Goal: Task Accomplishment & Management: Manage account settings

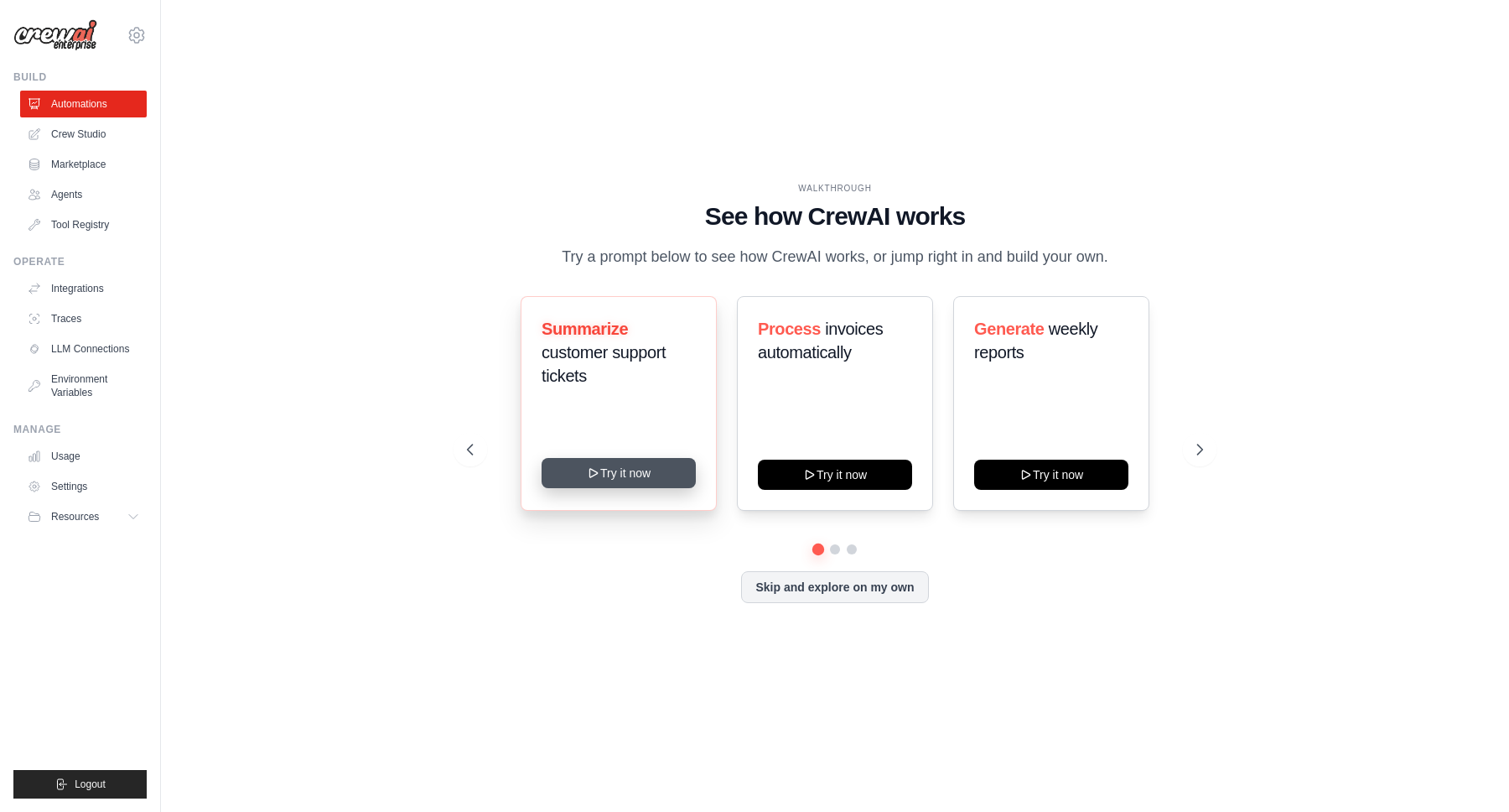
click at [584, 478] on button "Try it now" at bounding box center [619, 473] width 155 height 30
click at [136, 40] on icon at bounding box center [136, 35] width 20 height 20
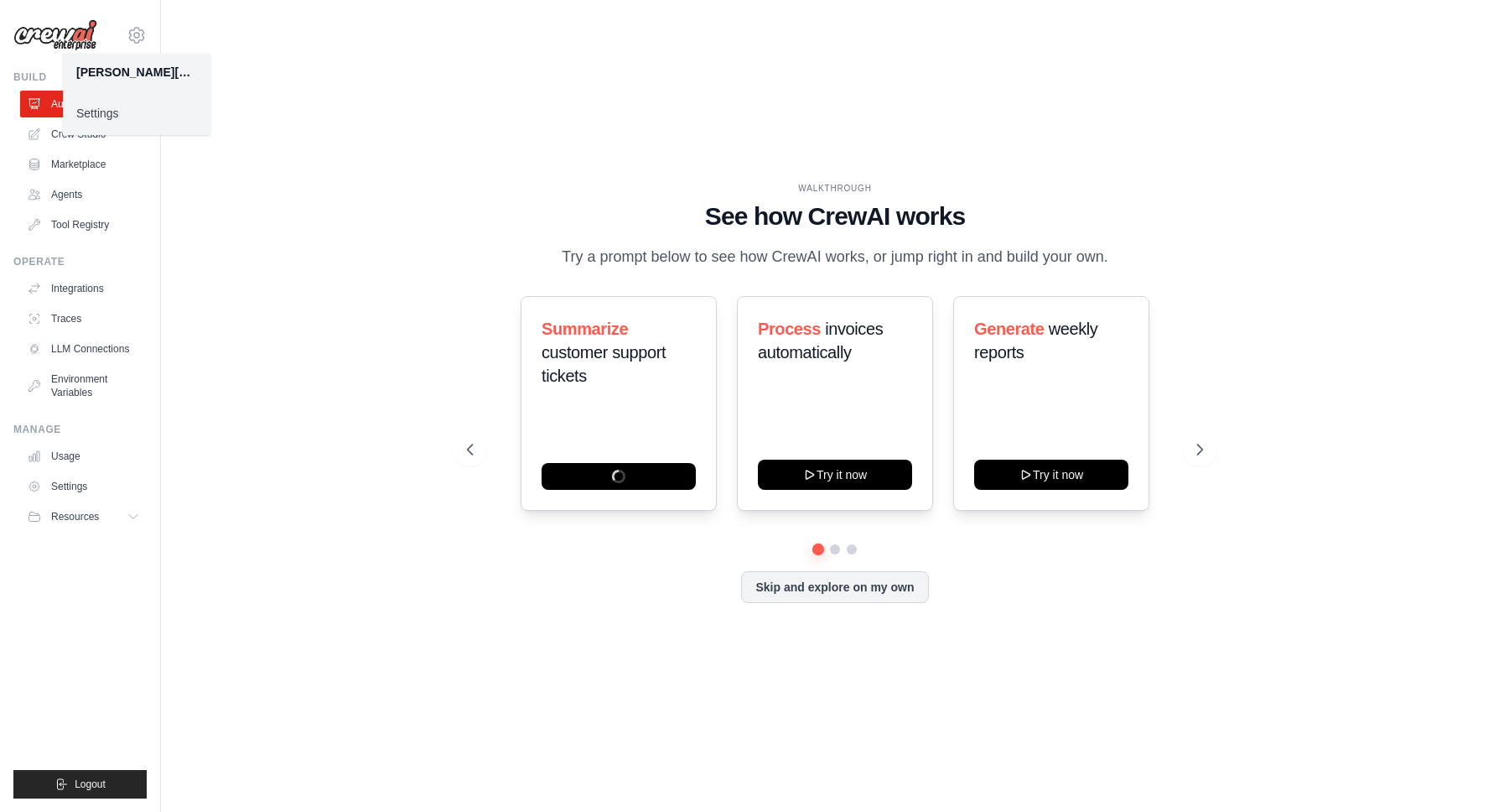
click at [132, 116] on link "Settings" at bounding box center [136, 112] width 148 height 30
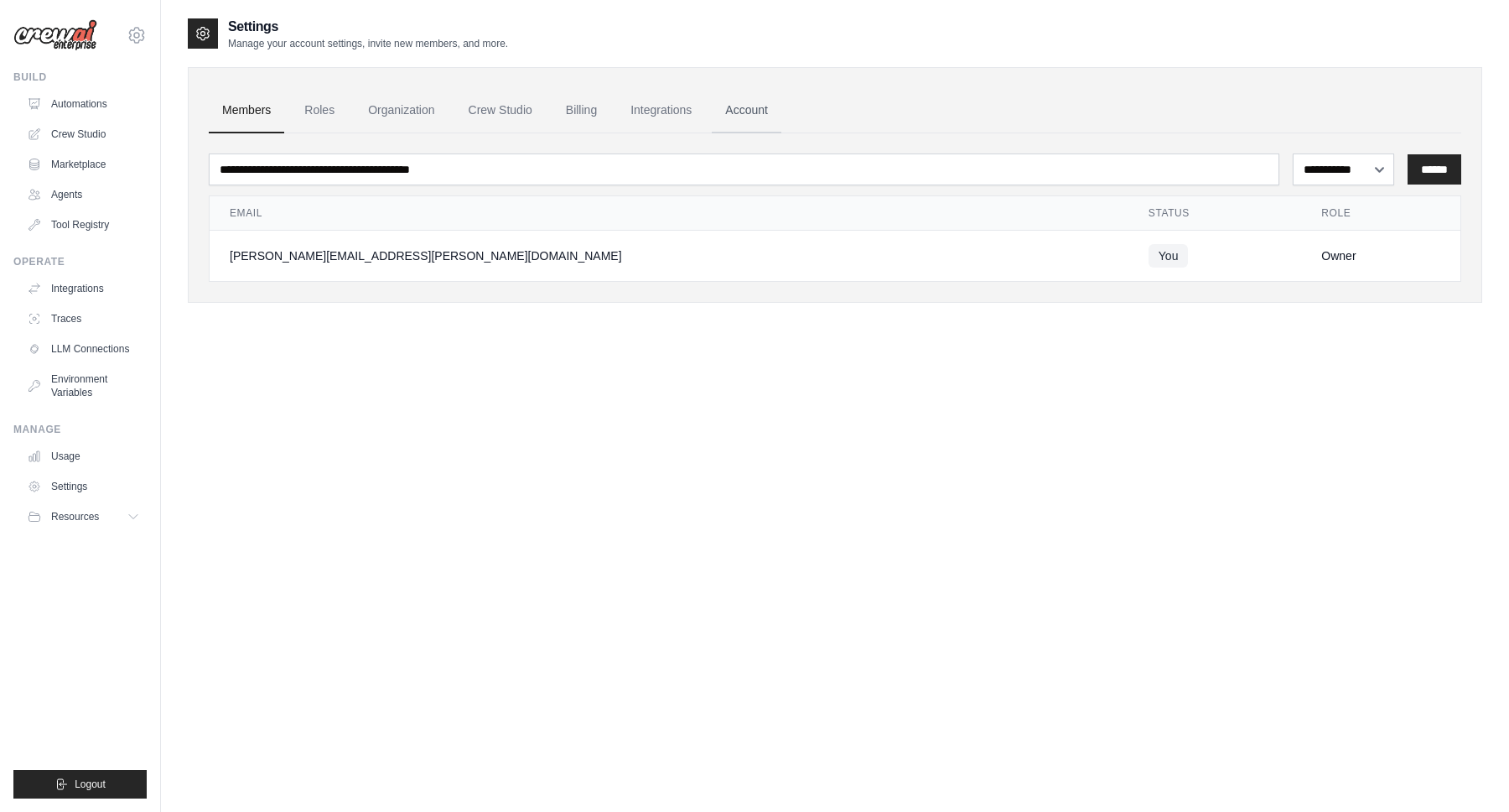
click at [758, 115] on link "Account" at bounding box center [746, 110] width 70 height 45
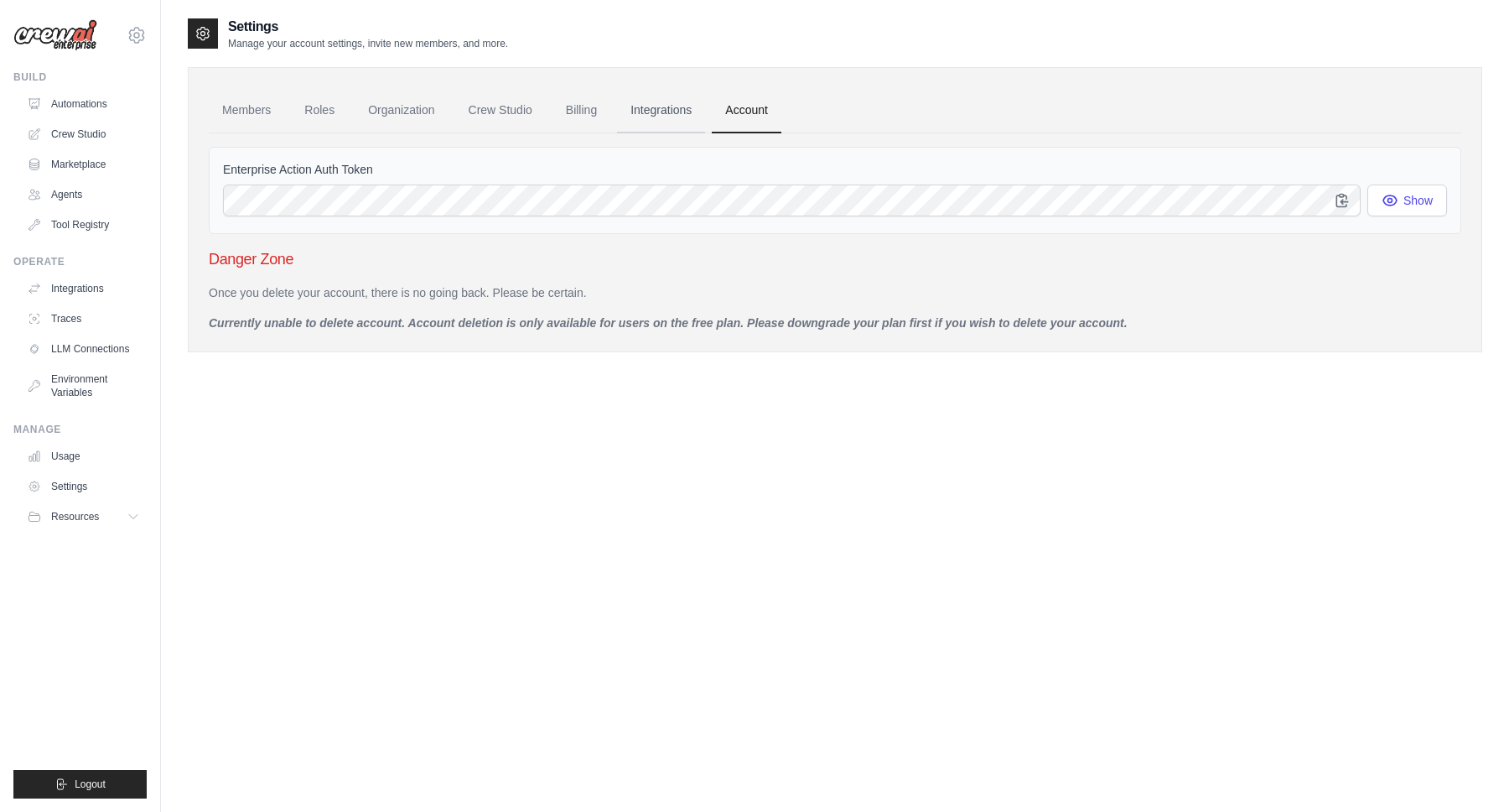
click at [651, 115] on link "Integrations" at bounding box center [660, 110] width 88 height 45
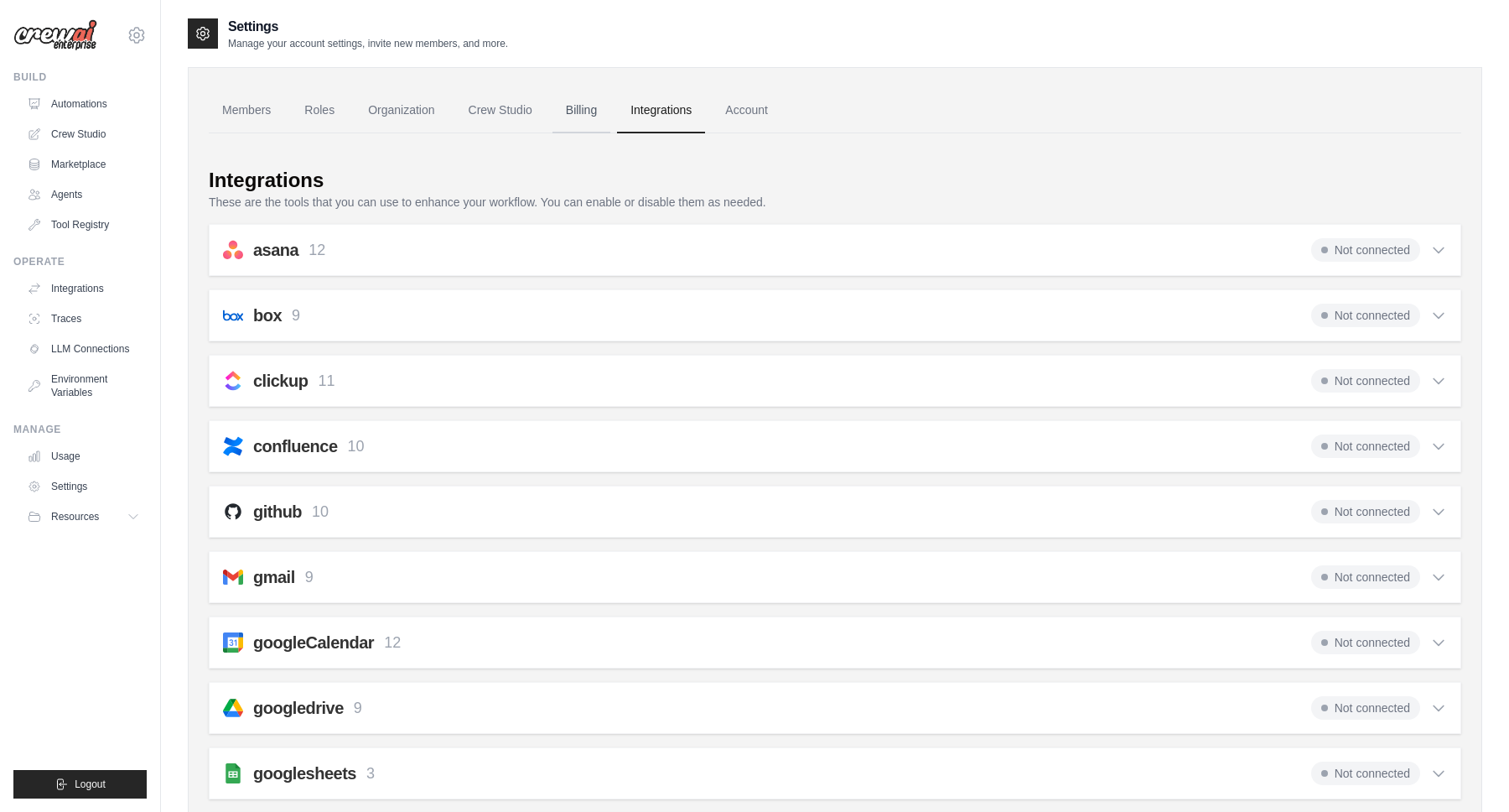
click at [572, 115] on link "Billing" at bounding box center [582, 110] width 58 height 45
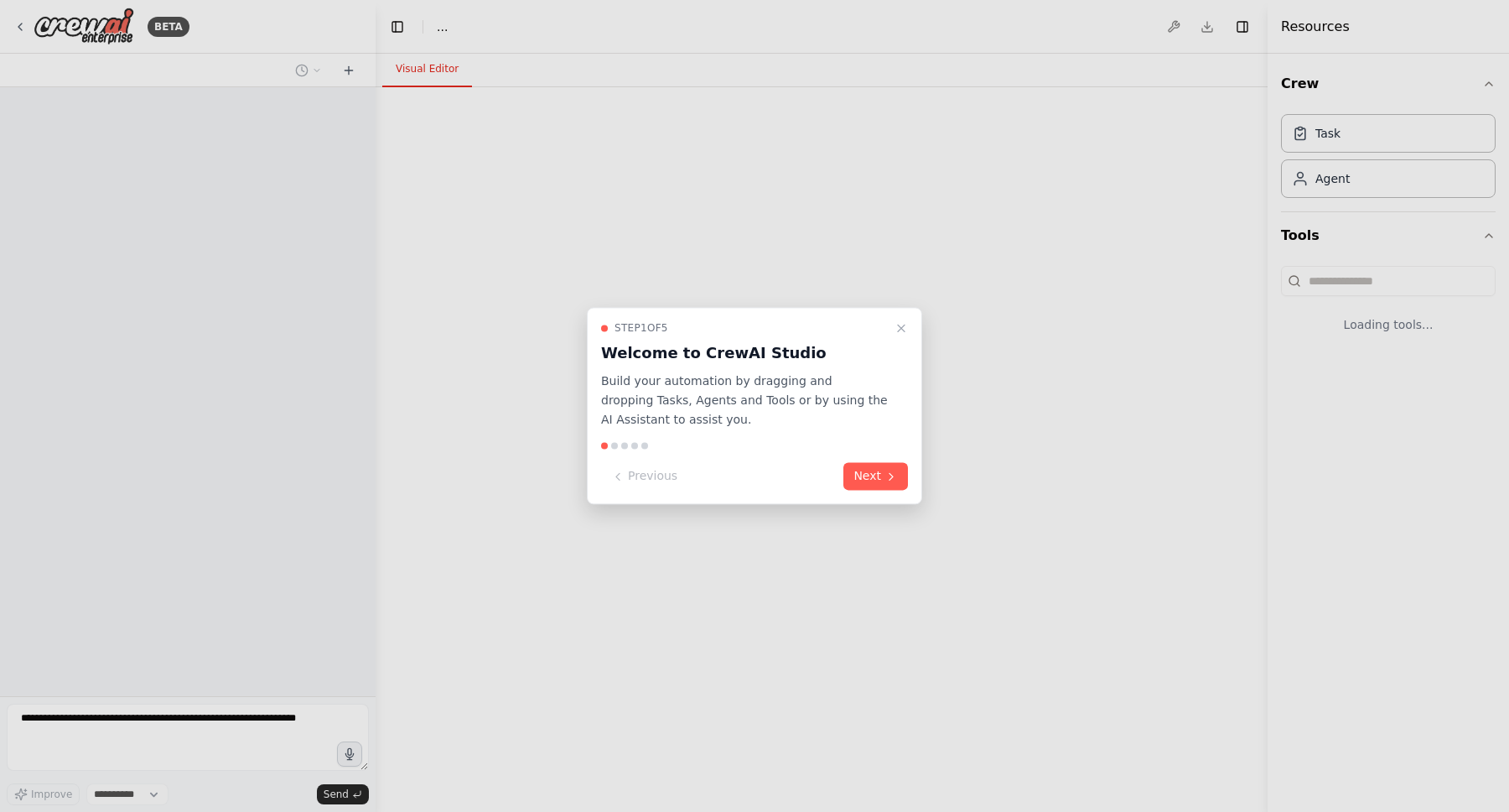
select select "****"
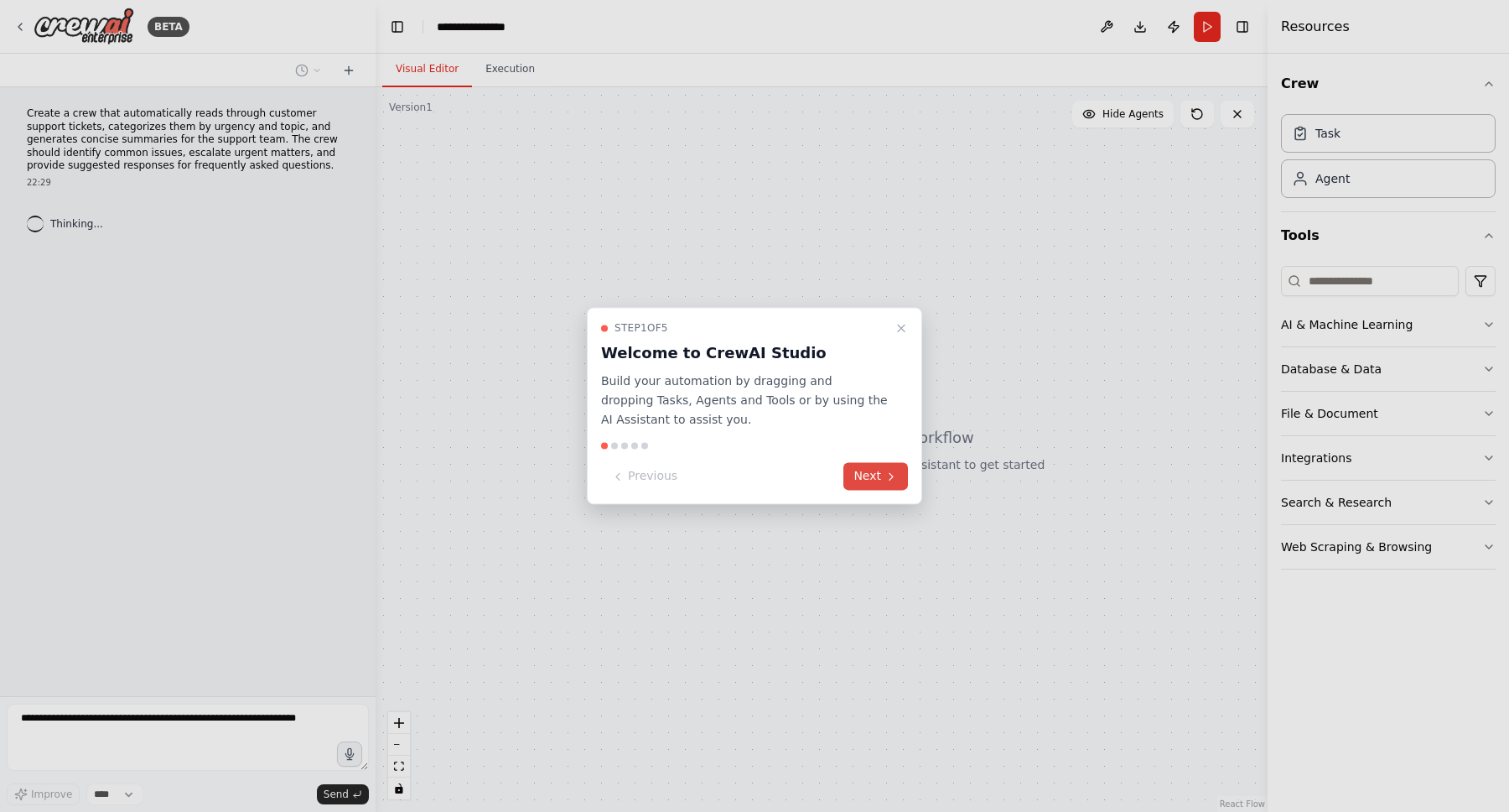
click at [866, 472] on button "Next" at bounding box center [876, 477] width 65 height 28
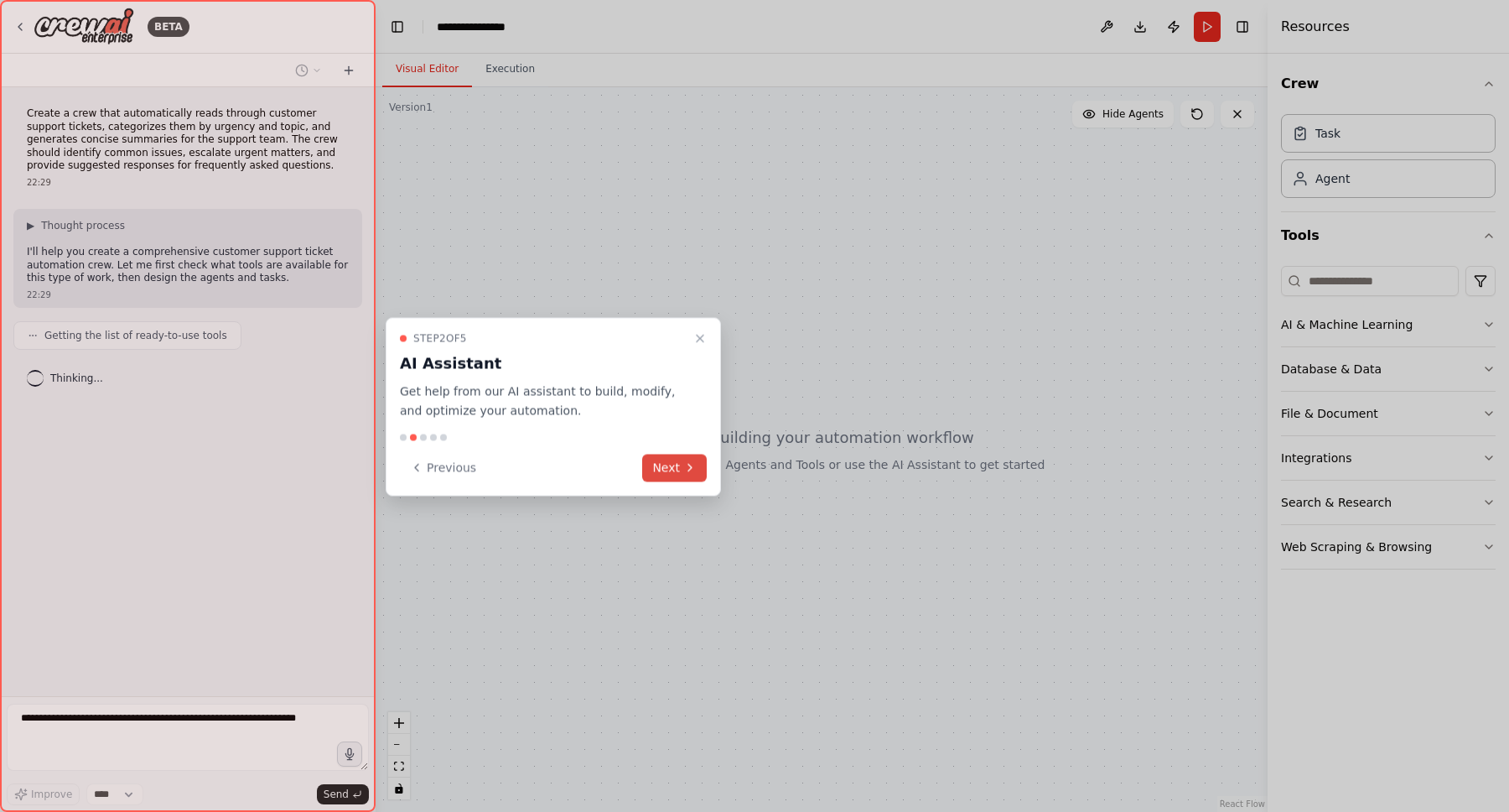
click at [658, 466] on button "Next" at bounding box center [674, 467] width 65 height 28
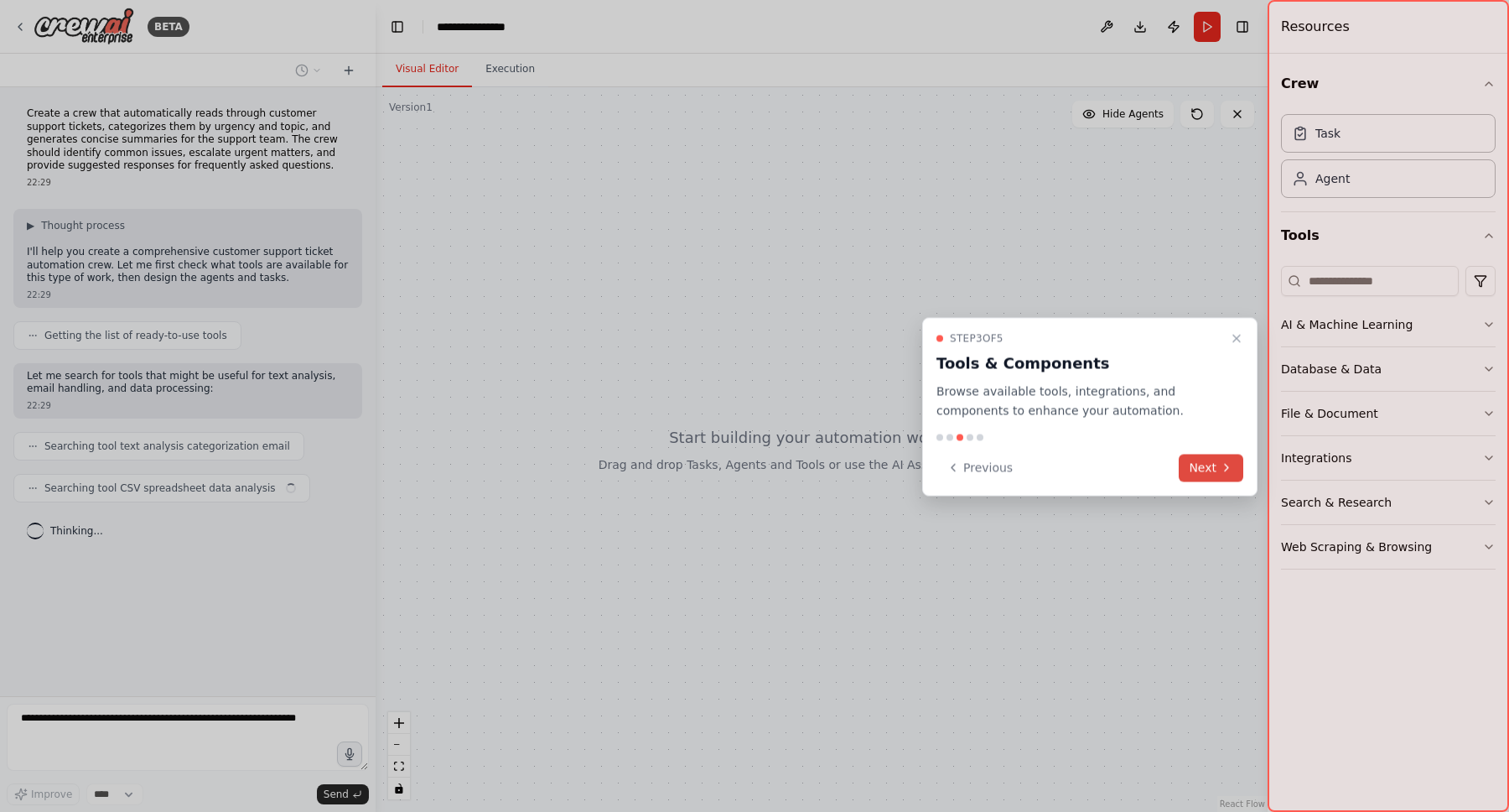
click at [1212, 471] on button "Next" at bounding box center [1211, 467] width 65 height 28
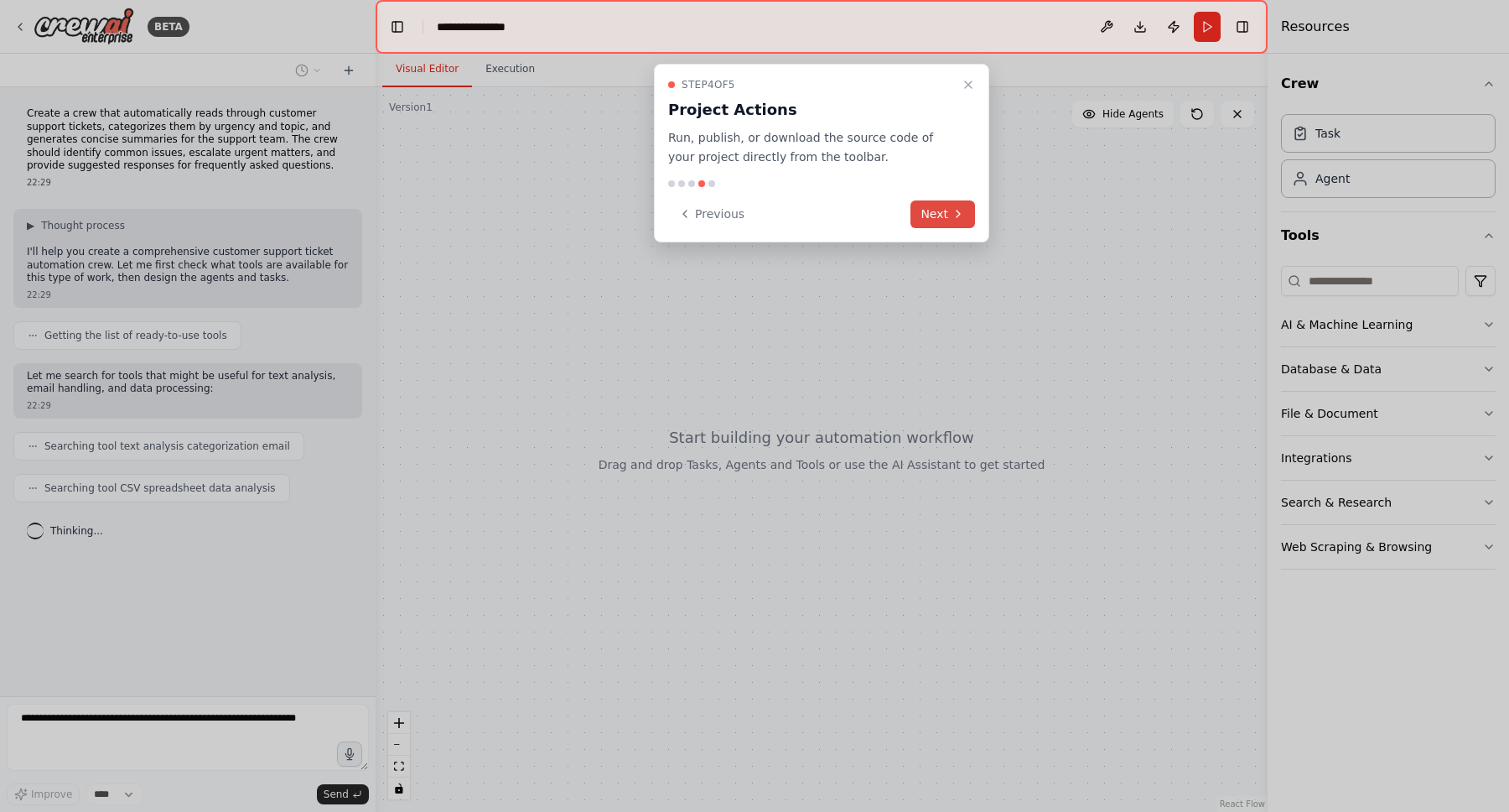
click at [968, 217] on button "Next" at bounding box center [943, 214] width 65 height 28
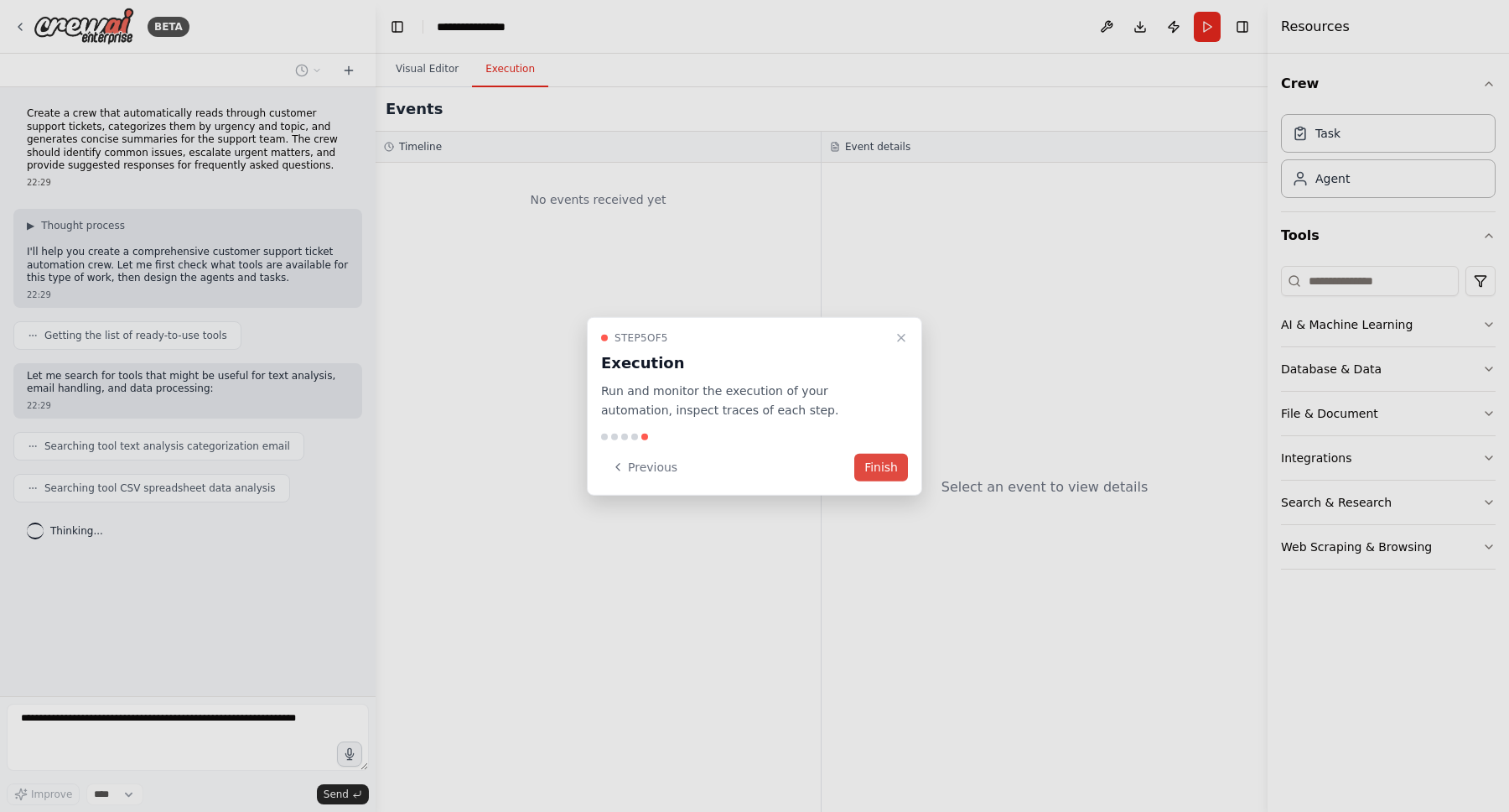
click at [873, 465] on button "Finish" at bounding box center [882, 466] width 54 height 28
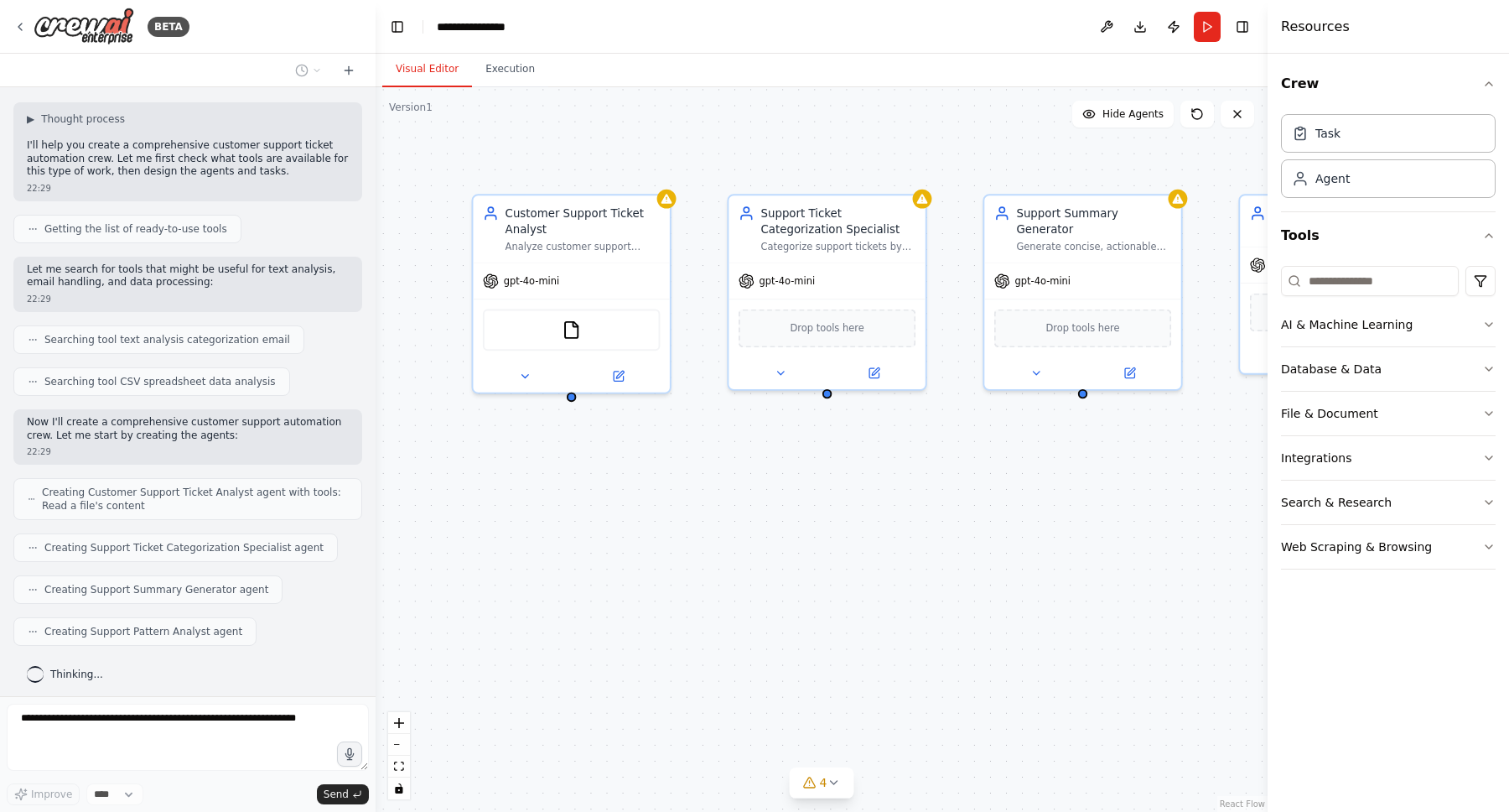
scroll to position [149, 0]
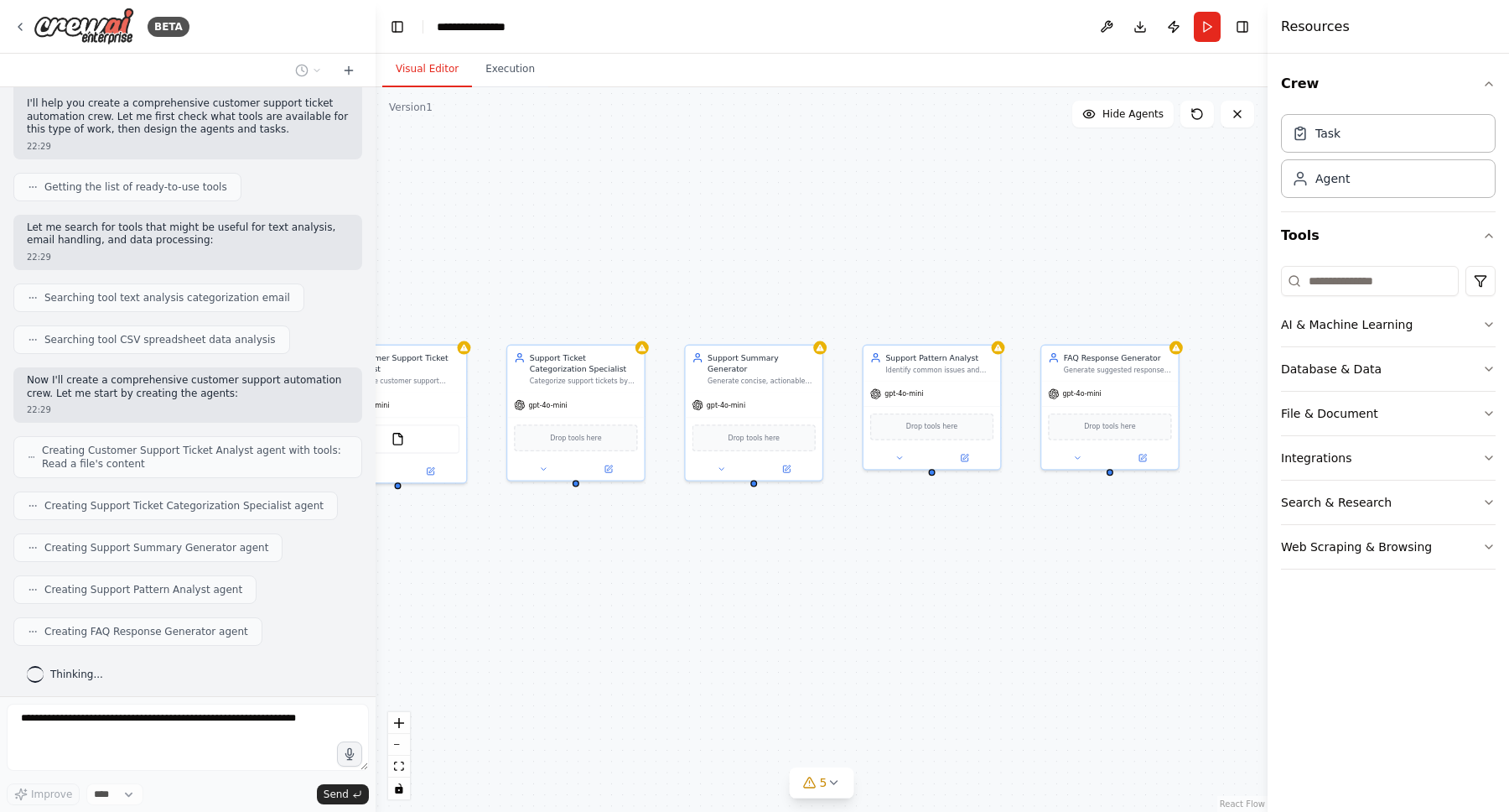
drag, startPoint x: 882, startPoint y: 541, endPoint x: 678, endPoint y: 558, distance: 204.7
click at [677, 558] on div "Customer Support Ticket Analyst Analyze customer support tickets to extract key…" at bounding box center [822, 449] width 892 height 724
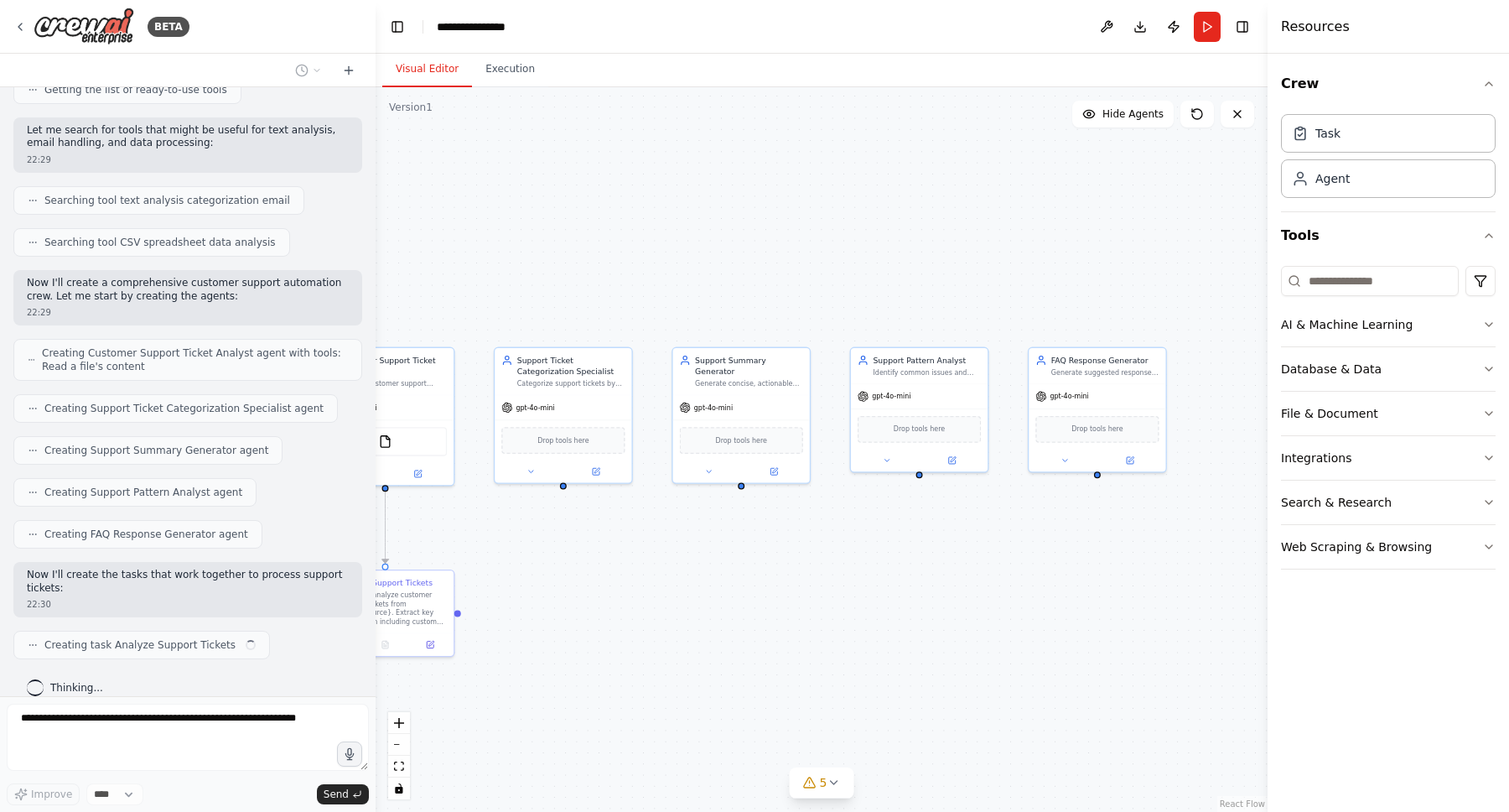
scroll to position [258, 0]
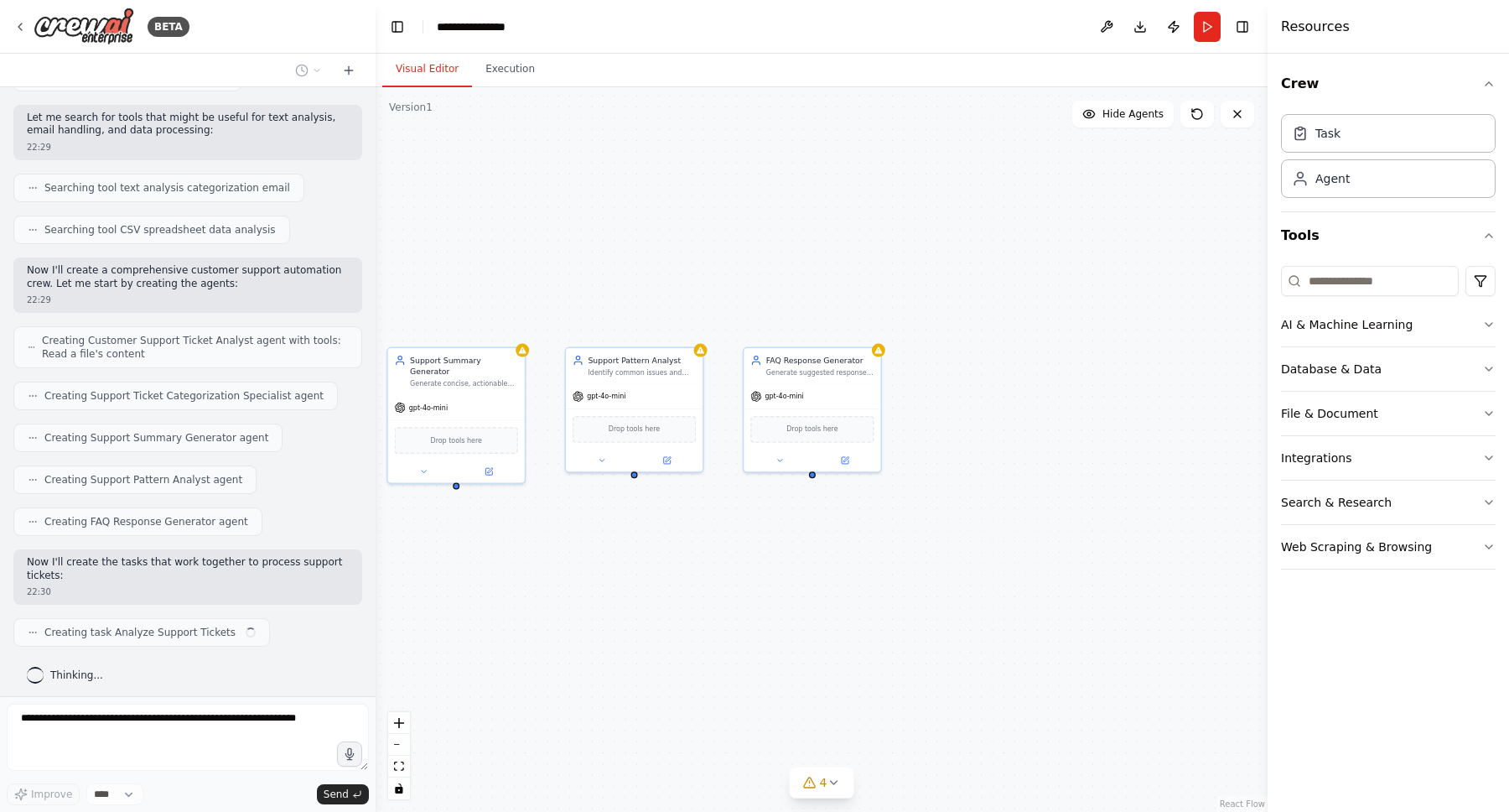
drag, startPoint x: 916, startPoint y: 548, endPoint x: 619, endPoint y: 548, distance: 297.0
click at [619, 548] on div ".deletable-edge-delete-btn { width: 20px; height: 20px; border: 0px solid #ffff…" at bounding box center [822, 449] width 892 height 724
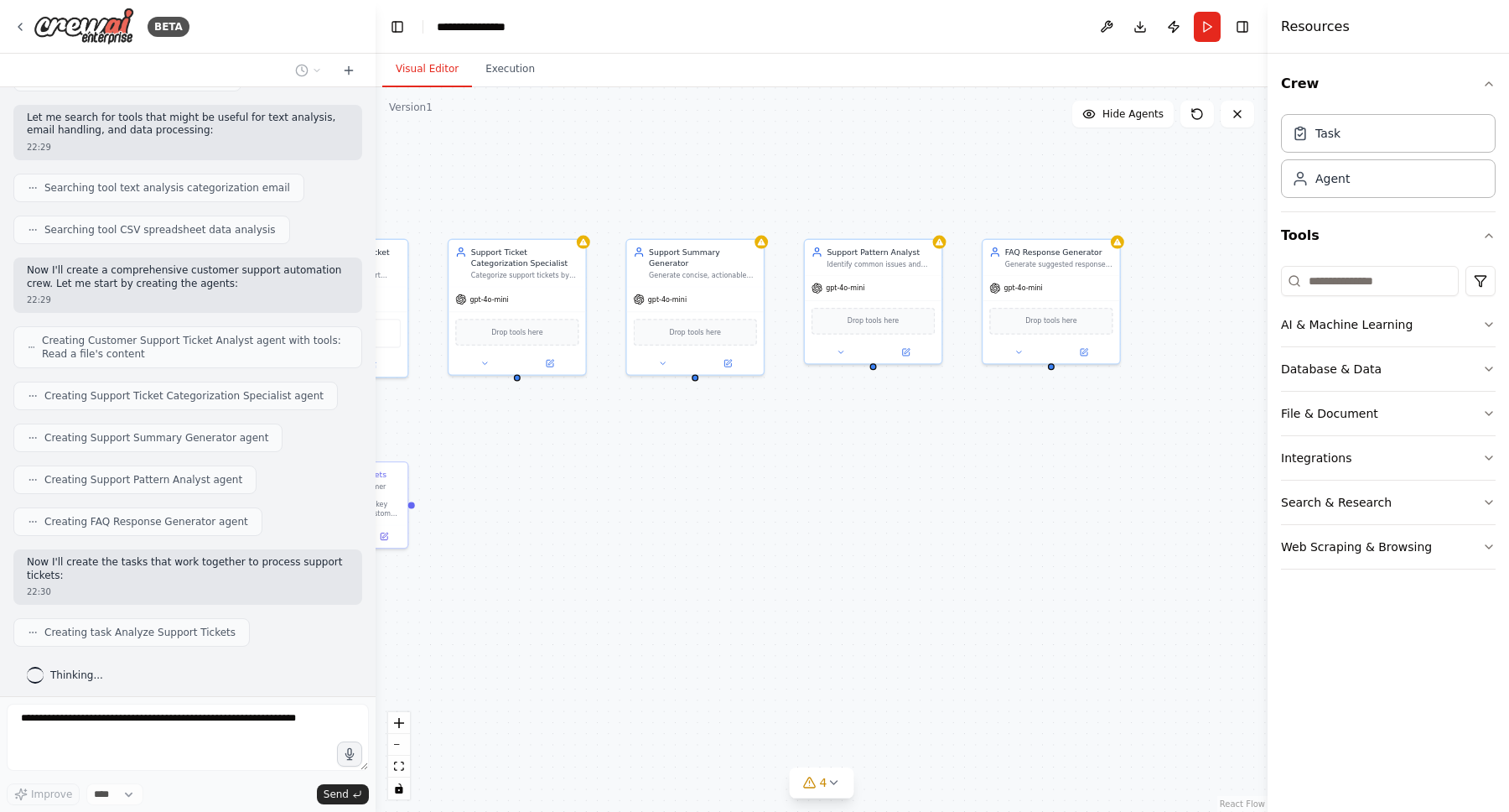
drag, startPoint x: 609, startPoint y: 611, endPoint x: 848, endPoint y: 503, distance: 262.3
click at [848, 503] on div ".deletable-edge-delete-btn { width: 20px; height: 20px; border: 0px solid #ffff…" at bounding box center [822, 449] width 892 height 724
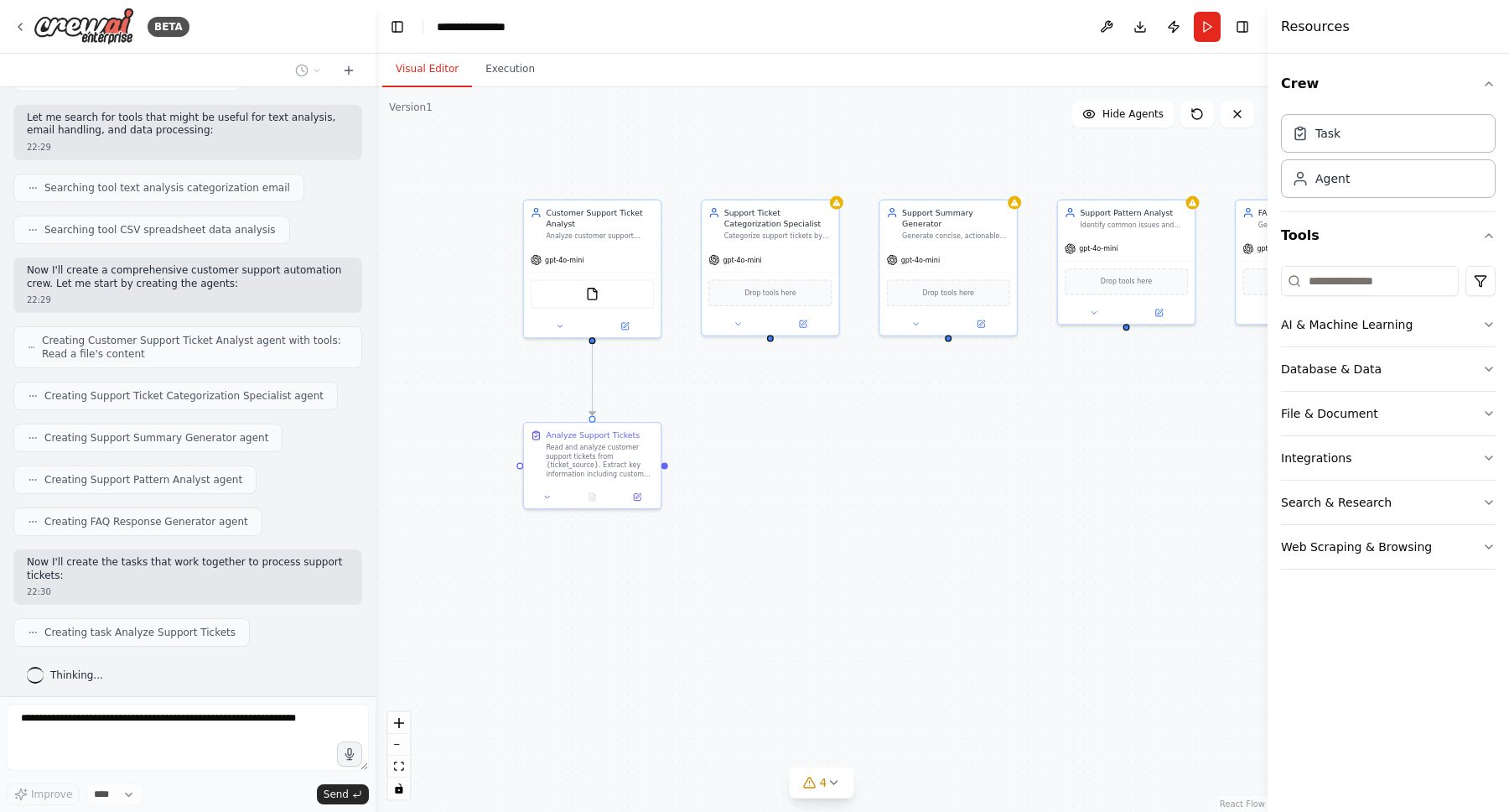
drag, startPoint x: 711, startPoint y: 618, endPoint x: 965, endPoint y: 579, distance: 257.0
click at [965, 579] on div ".deletable-edge-delete-btn { width: 20px; height: 20px; border: 0px solid #ffff…" at bounding box center [822, 449] width 892 height 724
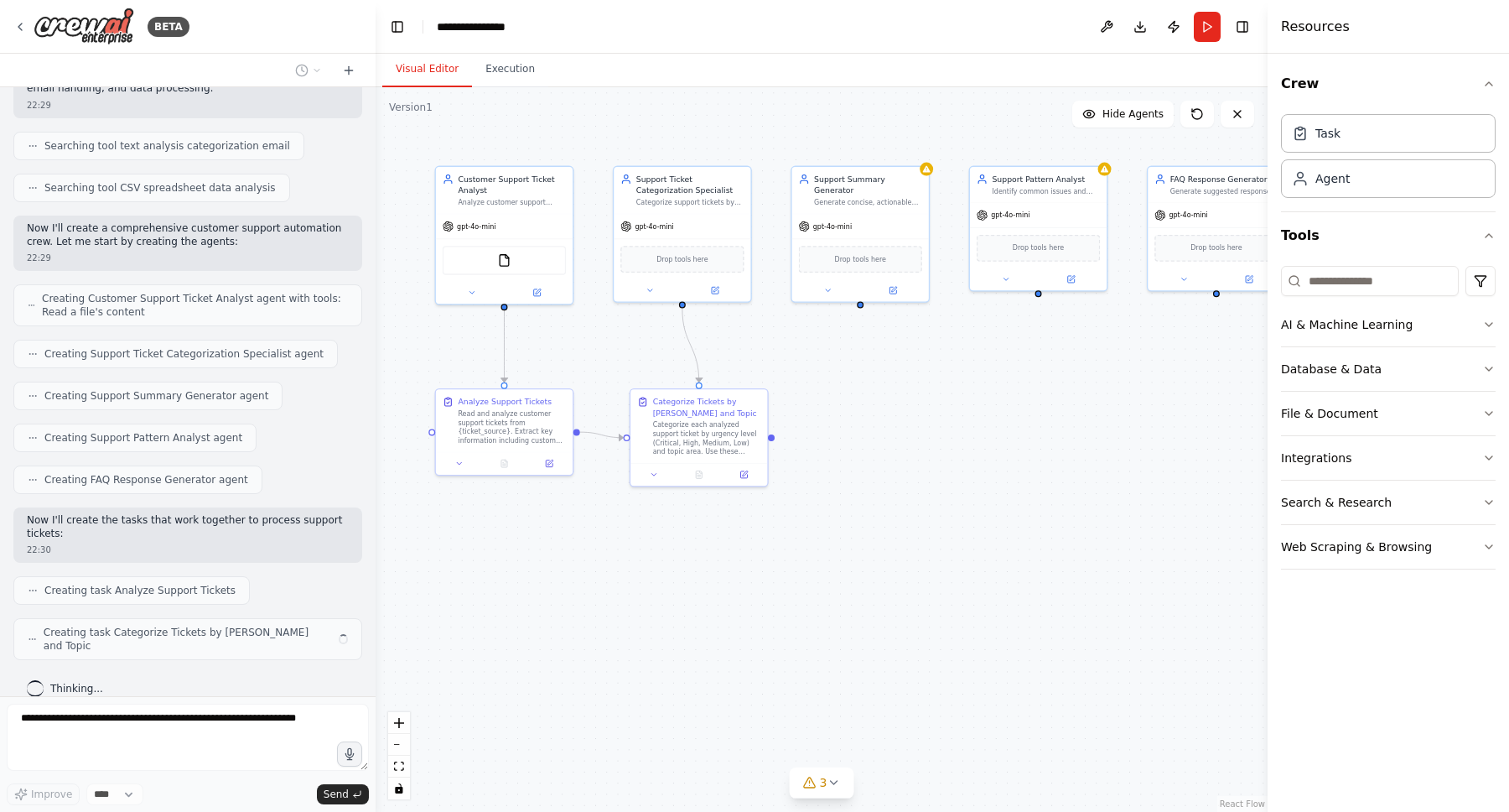
drag, startPoint x: 965, startPoint y: 627, endPoint x: 876, endPoint y: 594, distance: 94.9
click at [876, 593] on div ".deletable-edge-delete-btn { width: 20px; height: 20px; border: 0px solid #ffff…" at bounding box center [822, 449] width 892 height 724
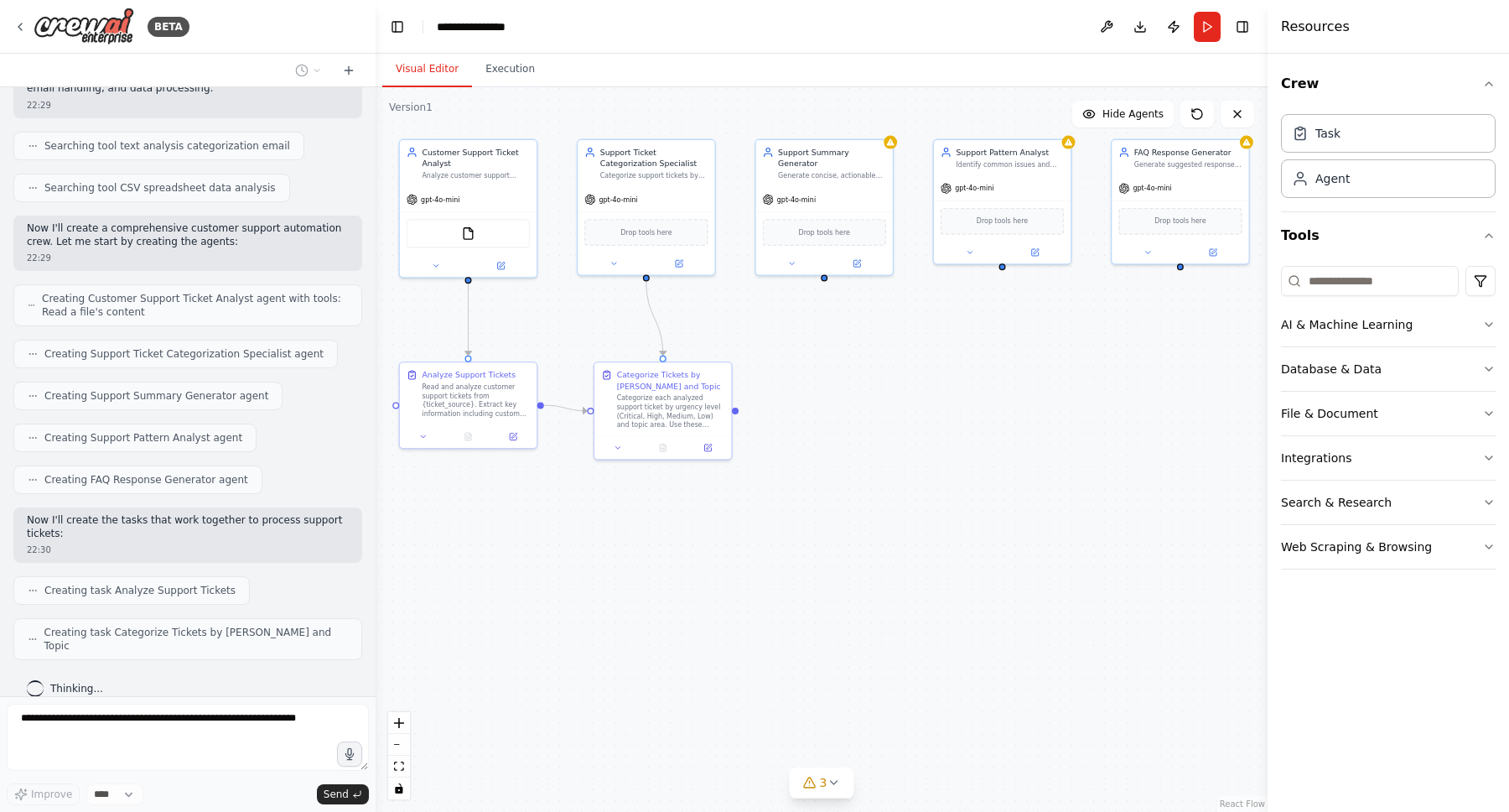
drag, startPoint x: 908, startPoint y: 639, endPoint x: 873, endPoint y: 613, distance: 43.6
click at [873, 613] on div ".deletable-edge-delete-btn { width: 20px; height: 20px; border: 0px solid #ffff…" at bounding box center [822, 449] width 892 height 724
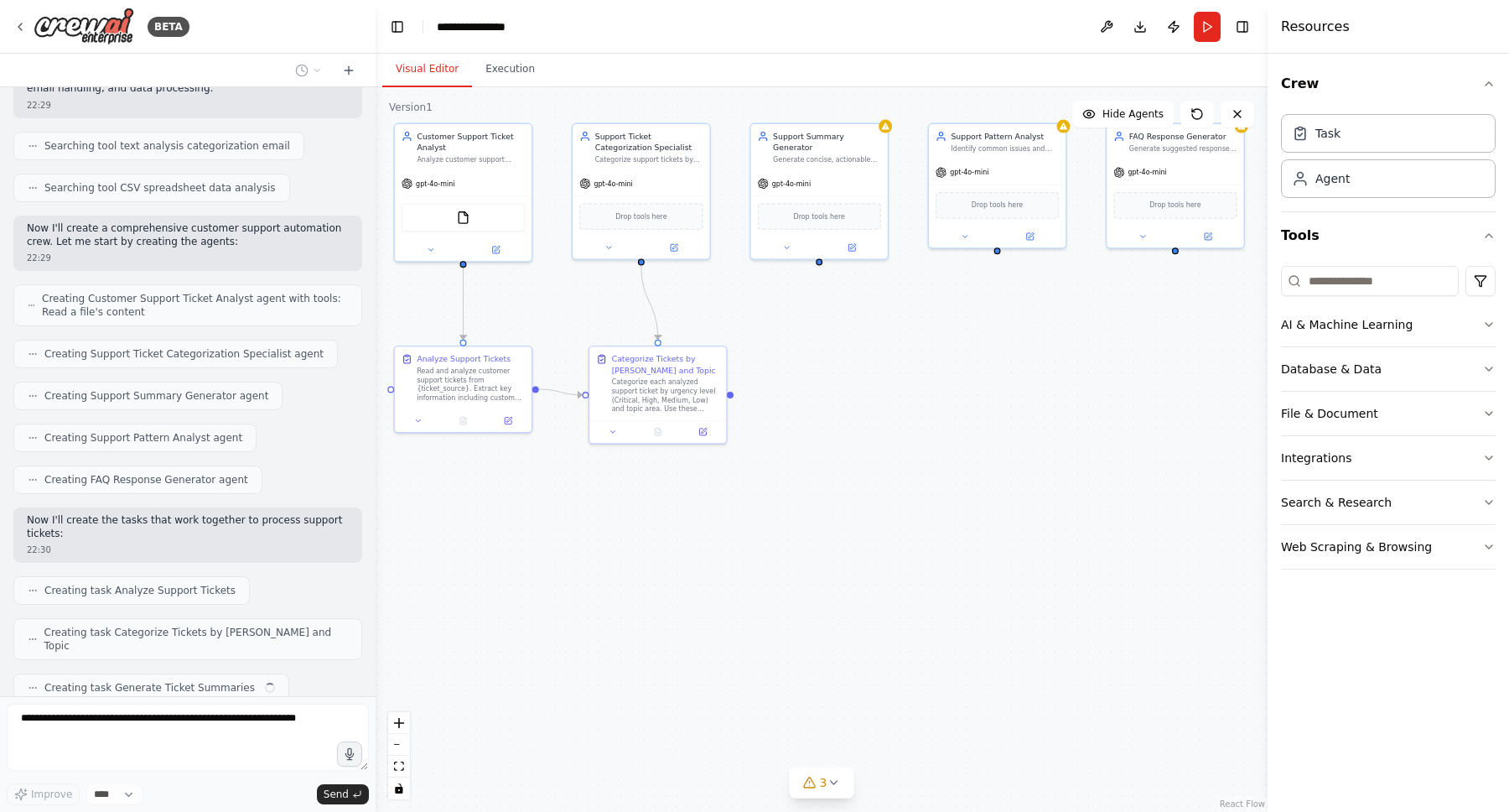
scroll to position [342, 0]
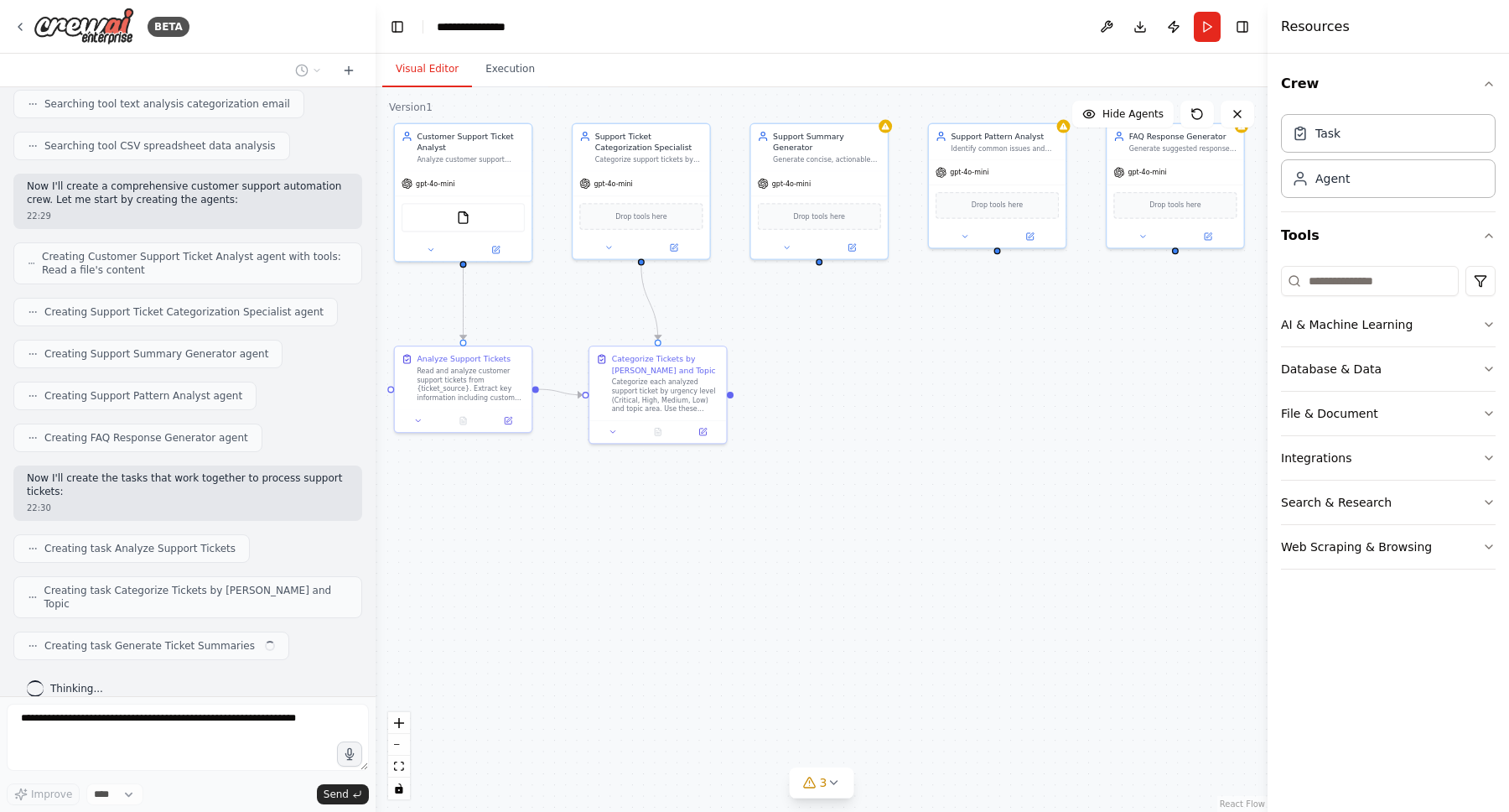
drag, startPoint x: 921, startPoint y: 702, endPoint x: 915, endPoint y: 692, distance: 11.7
click at [915, 691] on div ".deletable-edge-delete-btn { width: 20px; height: 20px; border: 0px solid #ffff…" at bounding box center [822, 449] width 892 height 724
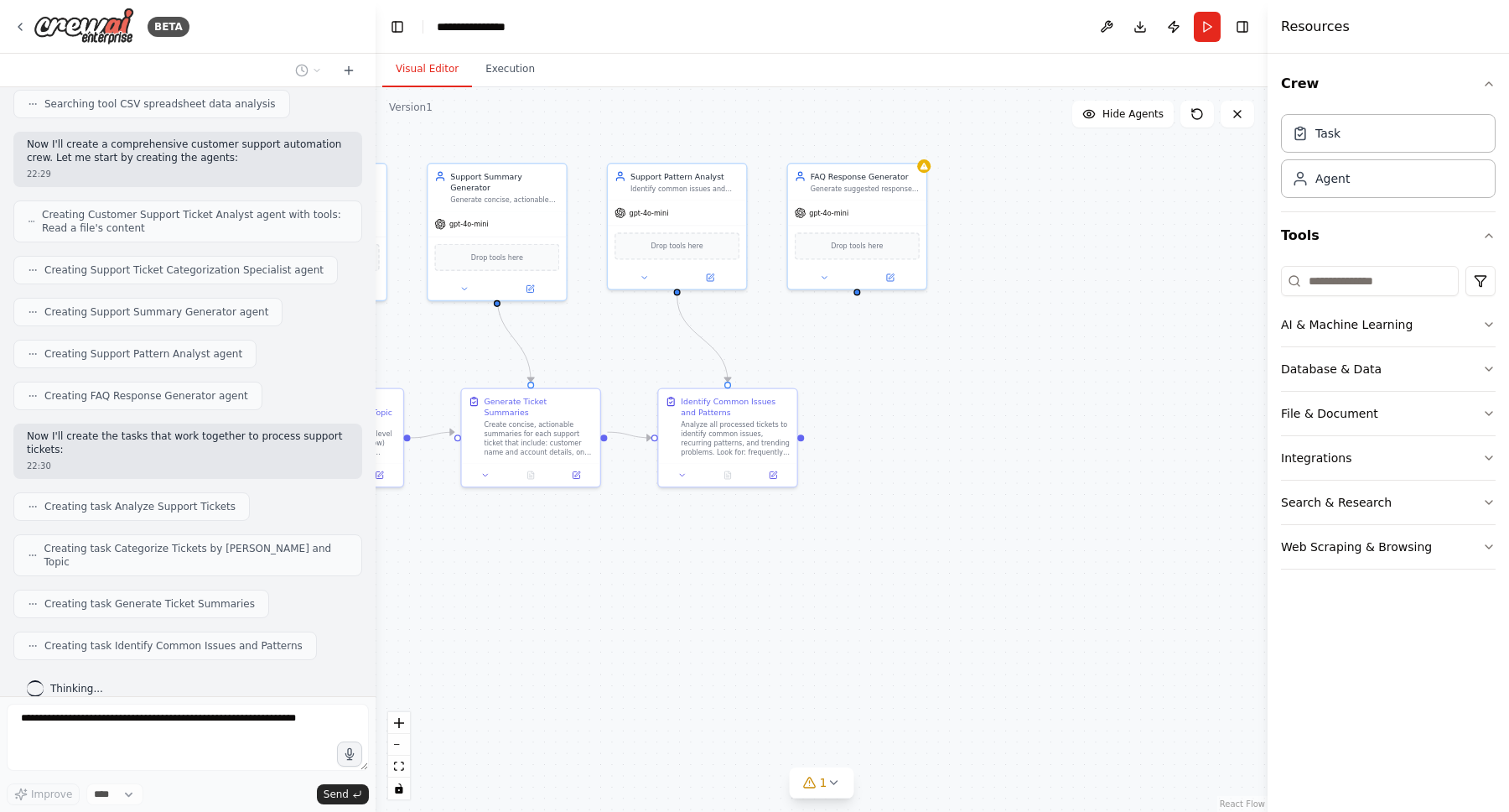
drag, startPoint x: 1111, startPoint y: 511, endPoint x: 788, endPoint y: 554, distance: 325.8
click at [788, 554] on div ".deletable-edge-delete-btn { width: 20px; height: 20px; border: 0px solid #ffff…" at bounding box center [822, 449] width 892 height 724
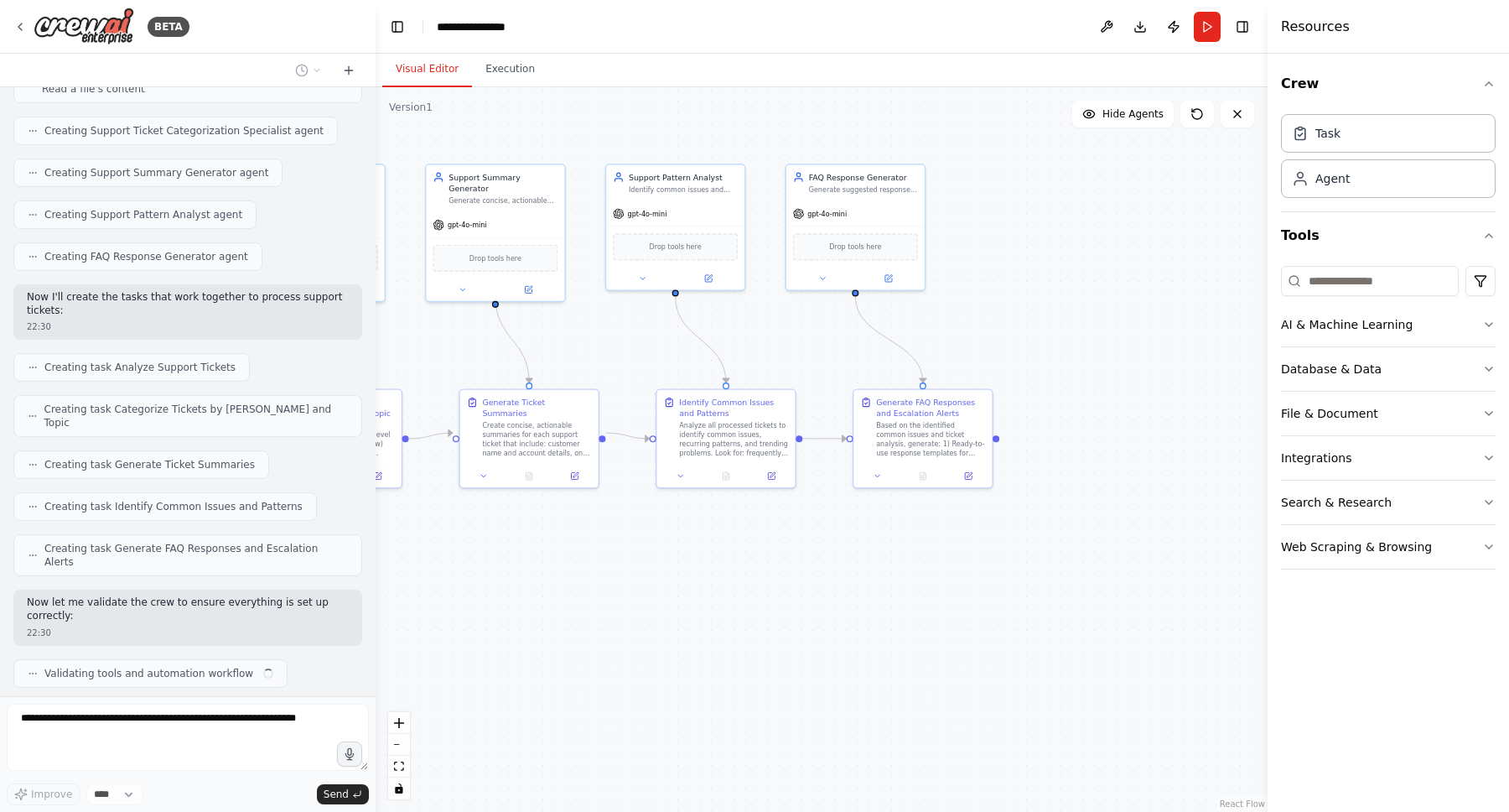
scroll to position [536, 0]
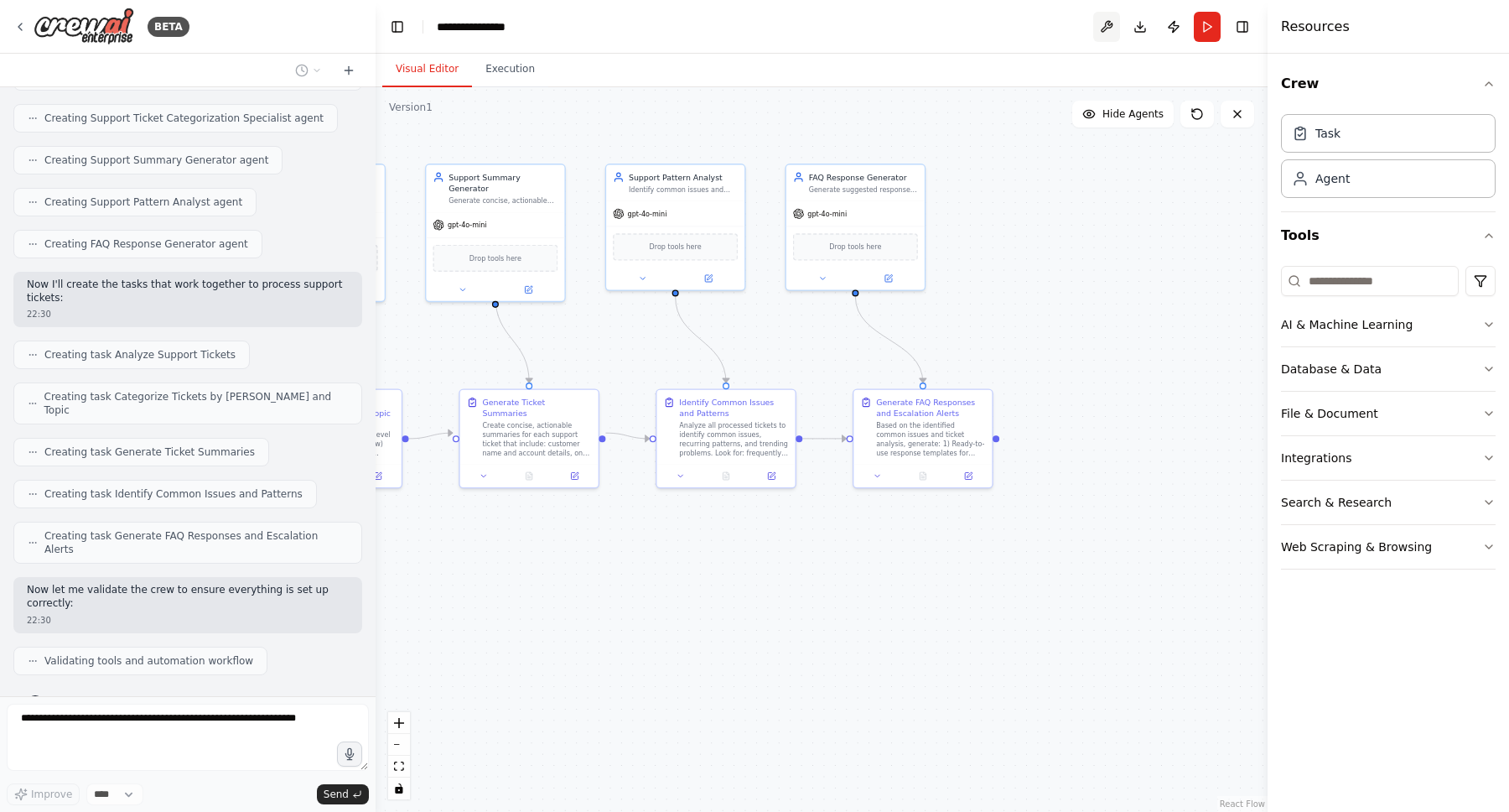
click at [1111, 19] on button at bounding box center [1107, 26] width 27 height 30
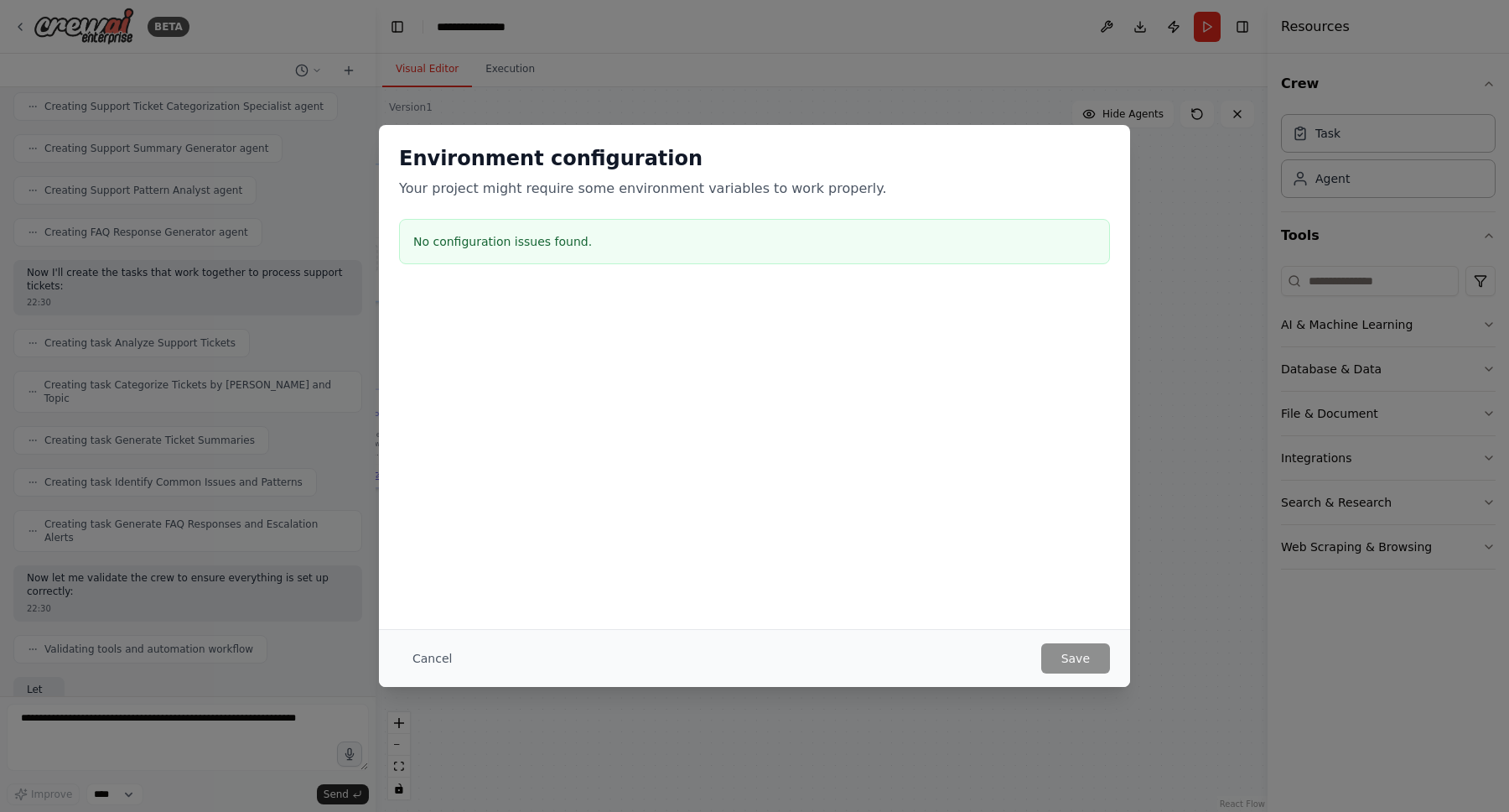
scroll to position [633, 0]
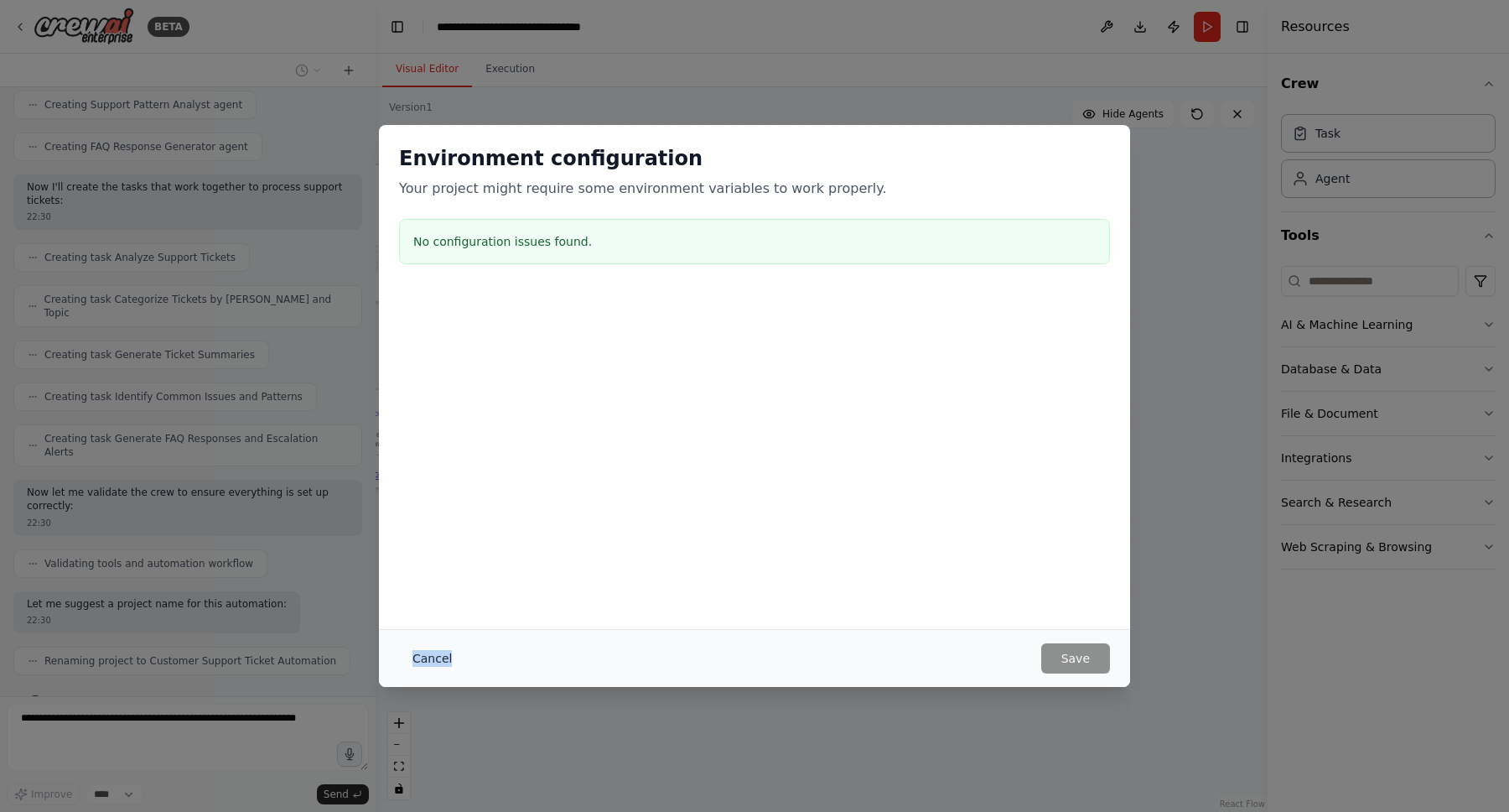
drag, startPoint x: 422, startPoint y: 639, endPoint x: 420, endPoint y: 670, distance: 31.1
click at [420, 670] on div "Cancel Save" at bounding box center [754, 658] width 751 height 58
click at [434, 665] on button "Cancel" at bounding box center [432, 657] width 67 height 30
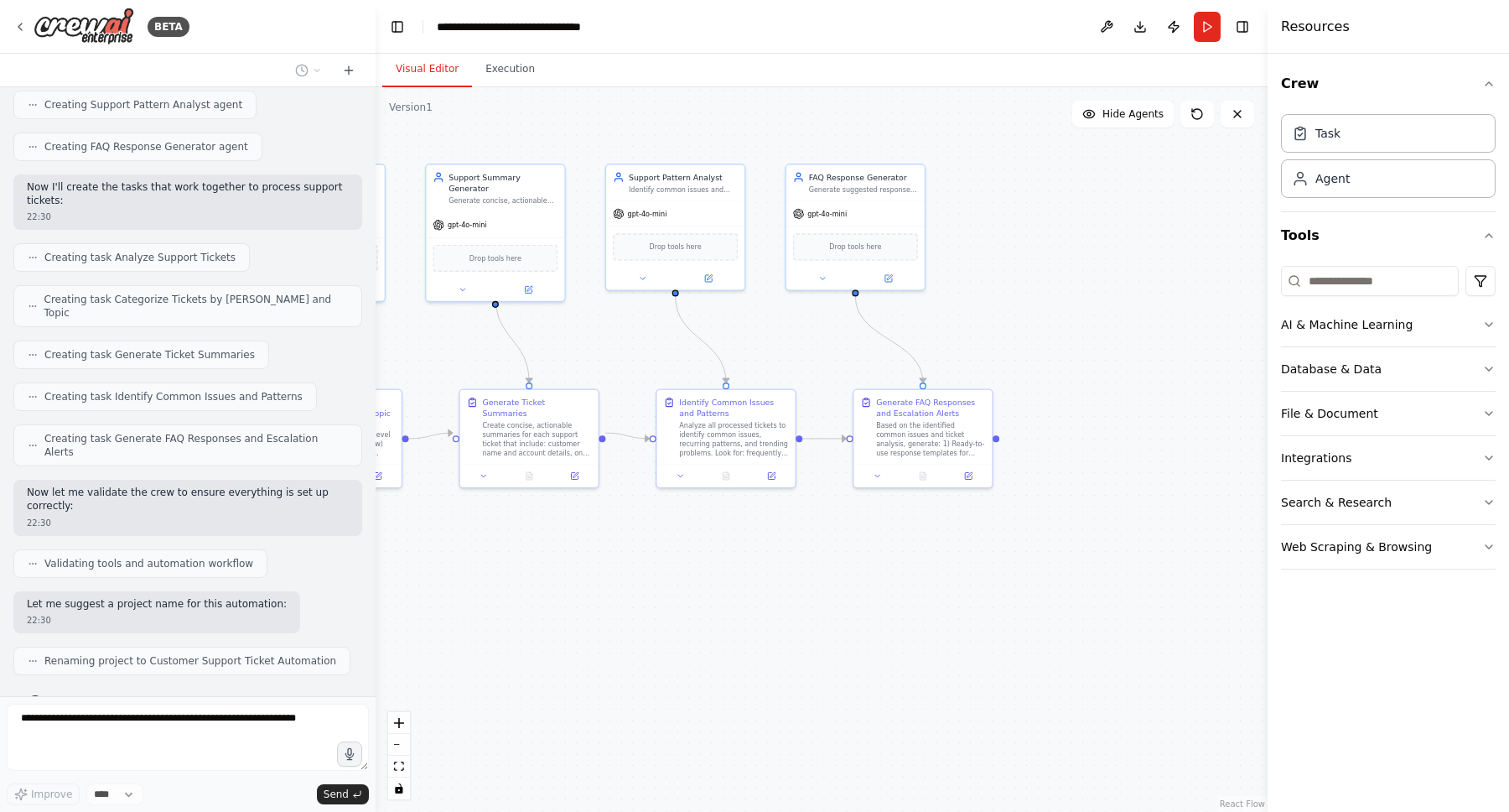
click at [490, 665] on div ".deletable-edge-delete-btn { width: 20px; height: 20px; border: 0px solid #ffff…" at bounding box center [822, 449] width 892 height 724
click at [39, 38] on img at bounding box center [84, 26] width 101 height 38
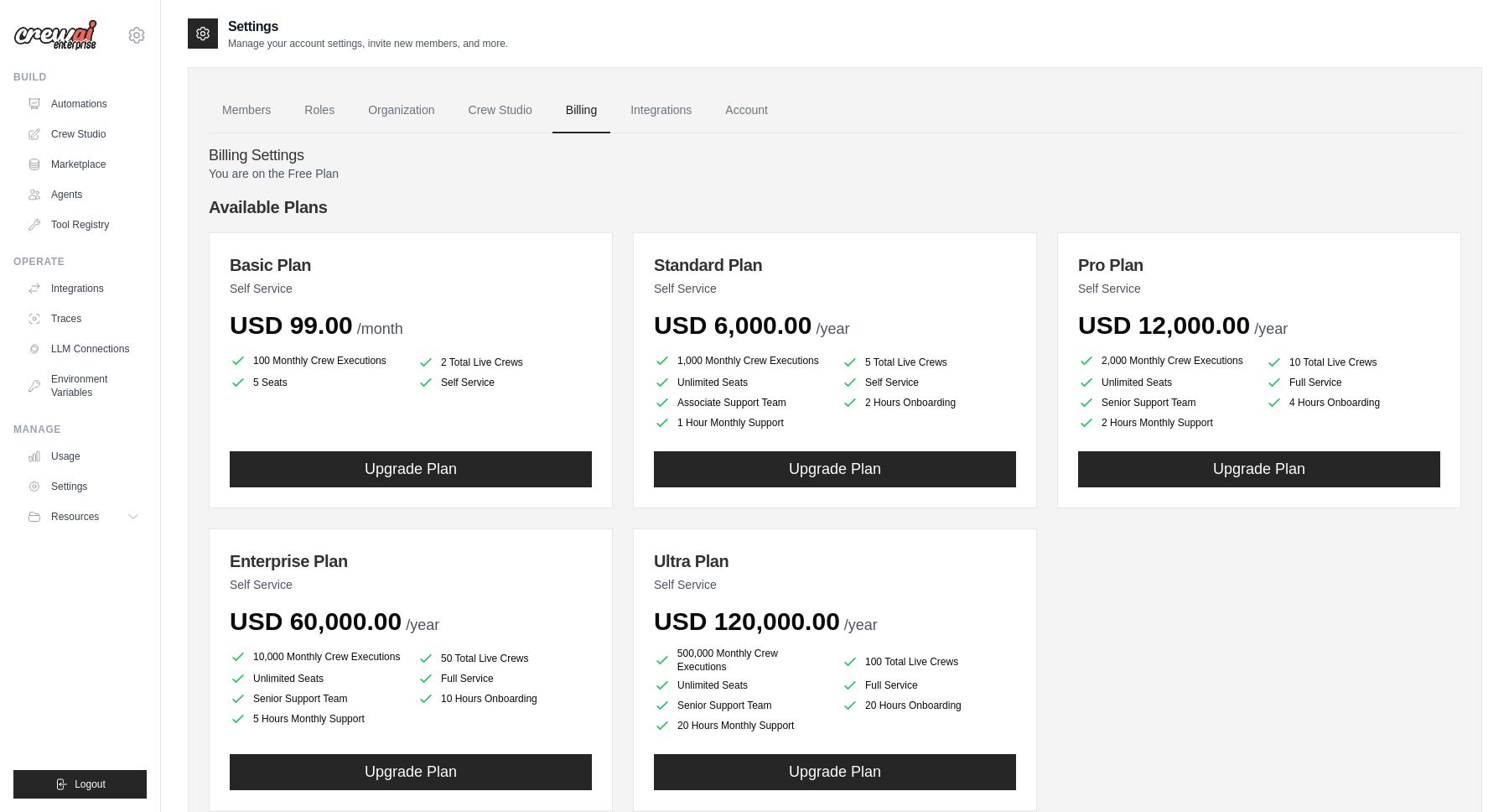
click at [532, 111] on link "Crew Studio" at bounding box center [501, 110] width 91 height 45
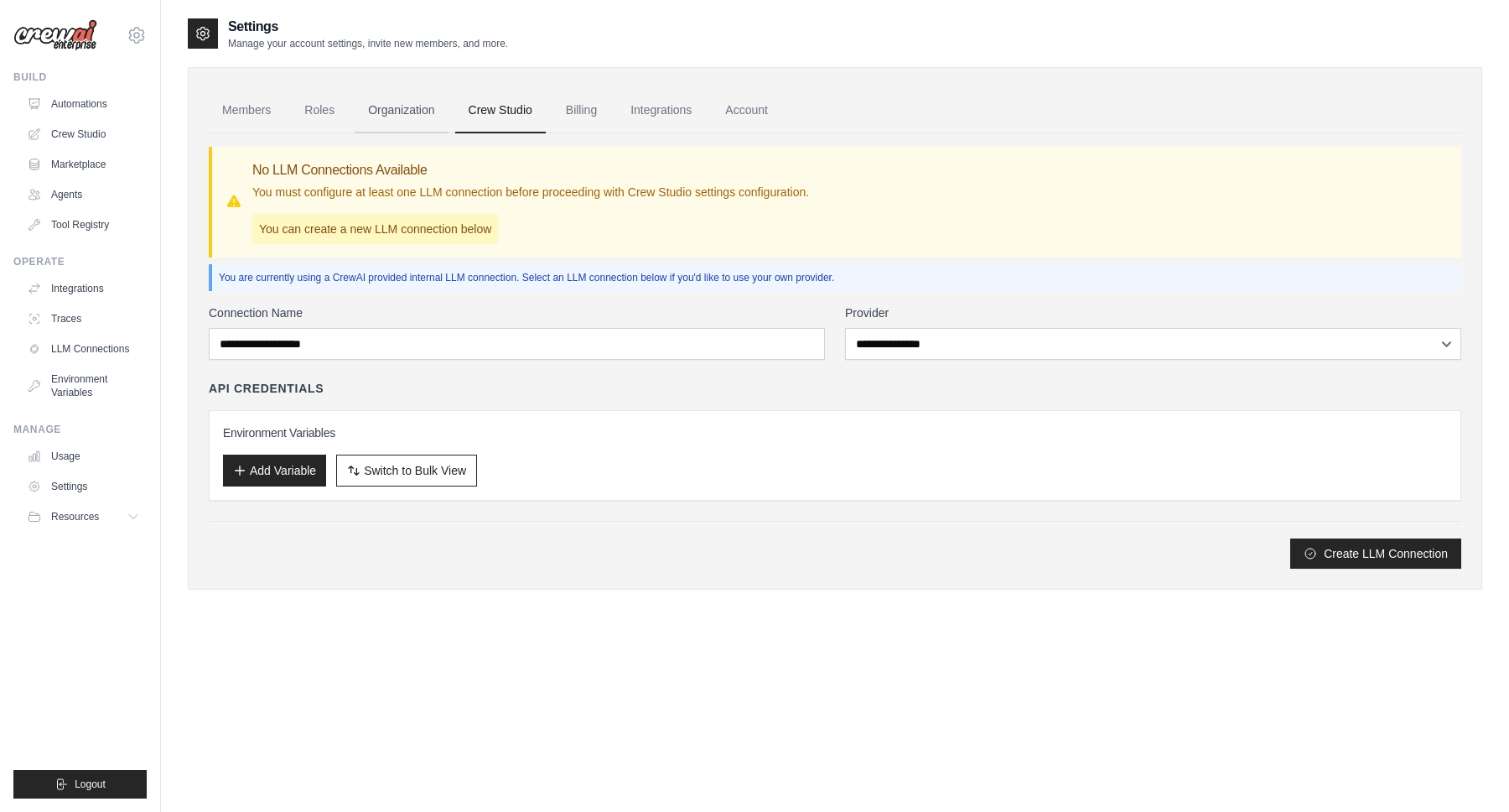
click at [394, 118] on link "Organization" at bounding box center [401, 110] width 93 height 45
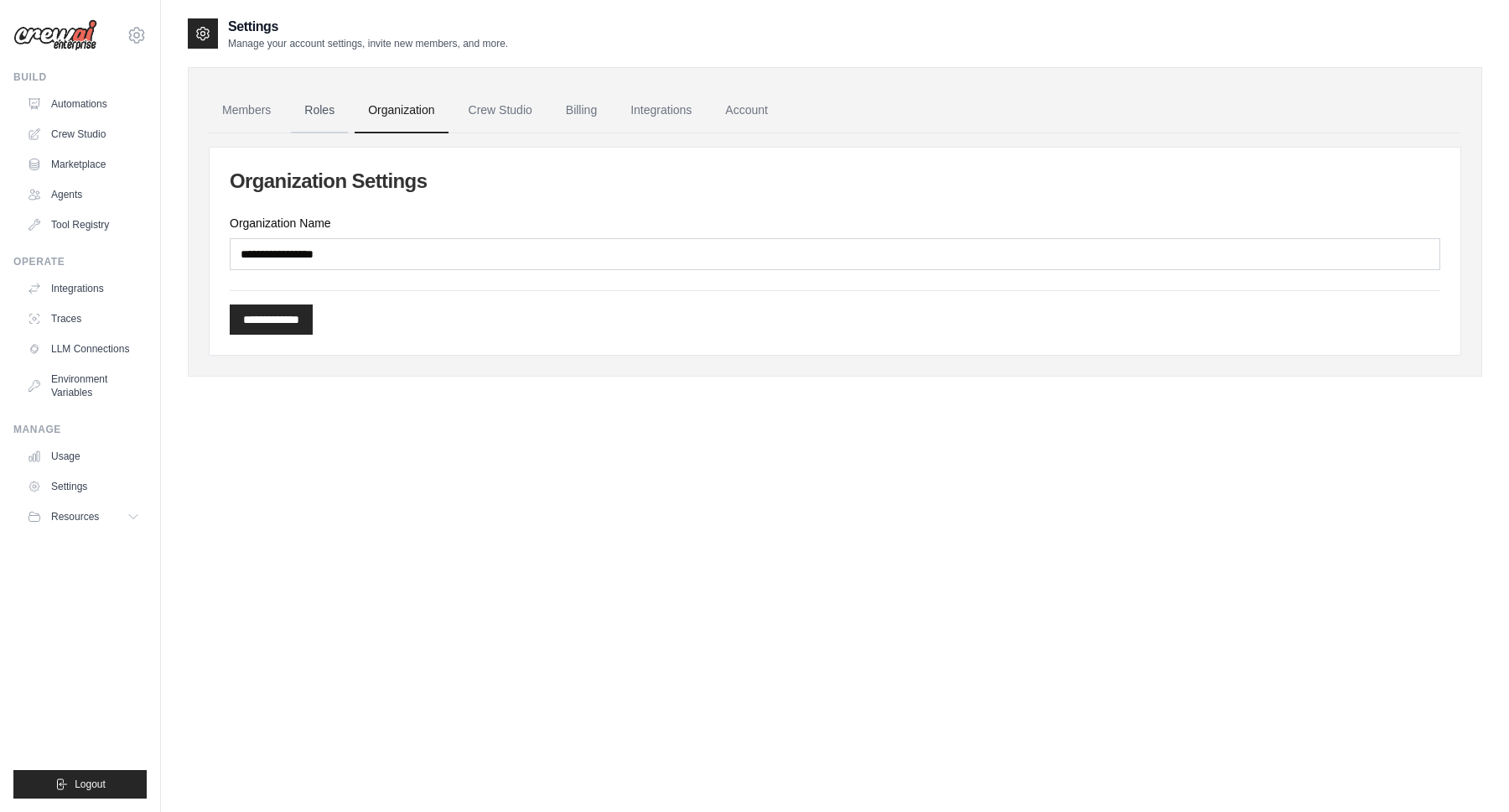
click at [306, 107] on link "Roles" at bounding box center [319, 110] width 57 height 45
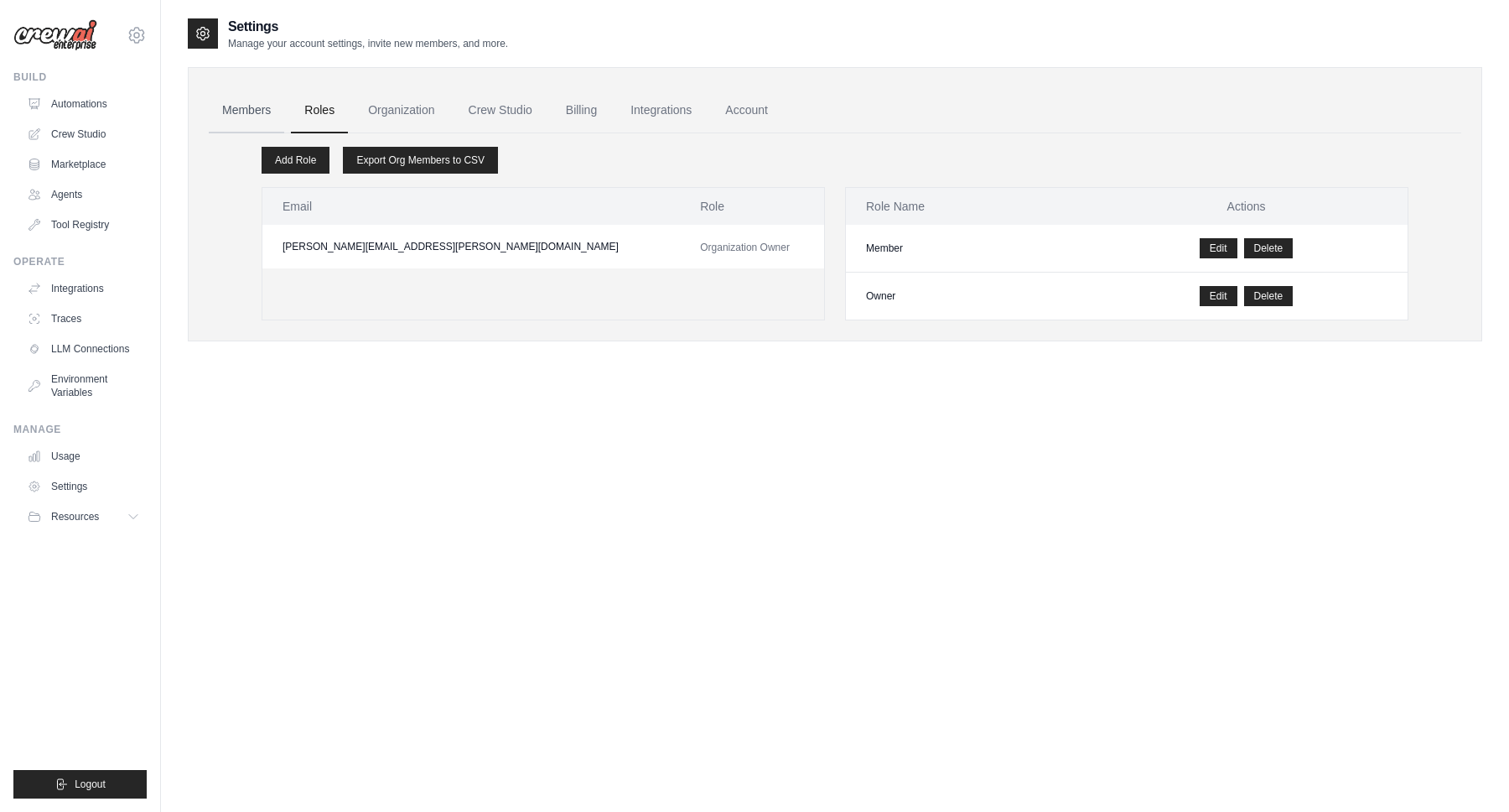
click at [264, 107] on link "Members" at bounding box center [247, 110] width 75 height 45
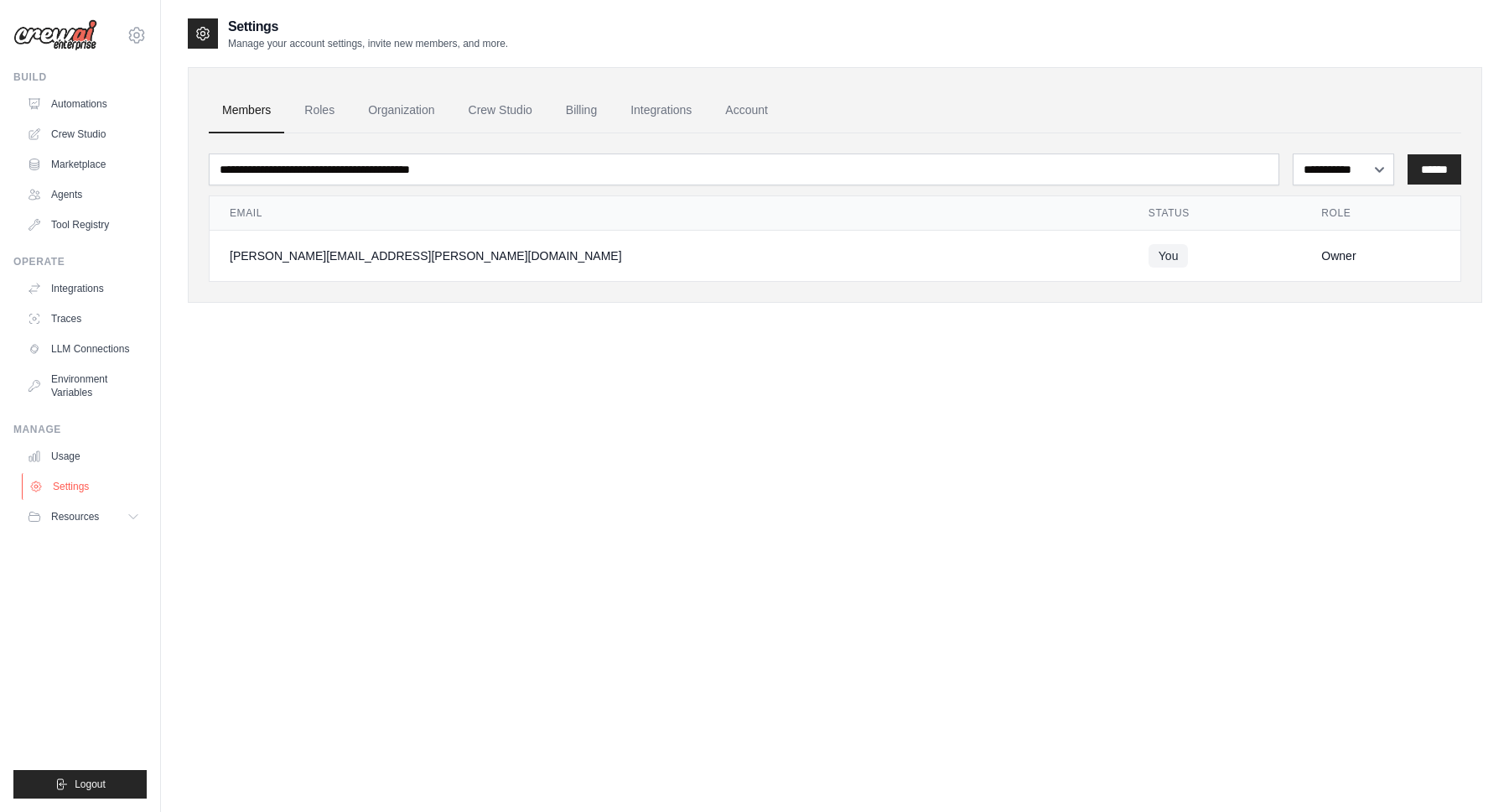
click at [79, 486] on link "Settings" at bounding box center [85, 486] width 127 height 27
click at [133, 30] on icon at bounding box center [136, 35] width 20 height 20
click at [66, 42] on img at bounding box center [55, 35] width 84 height 32
